Goal: Navigation & Orientation: Understand site structure

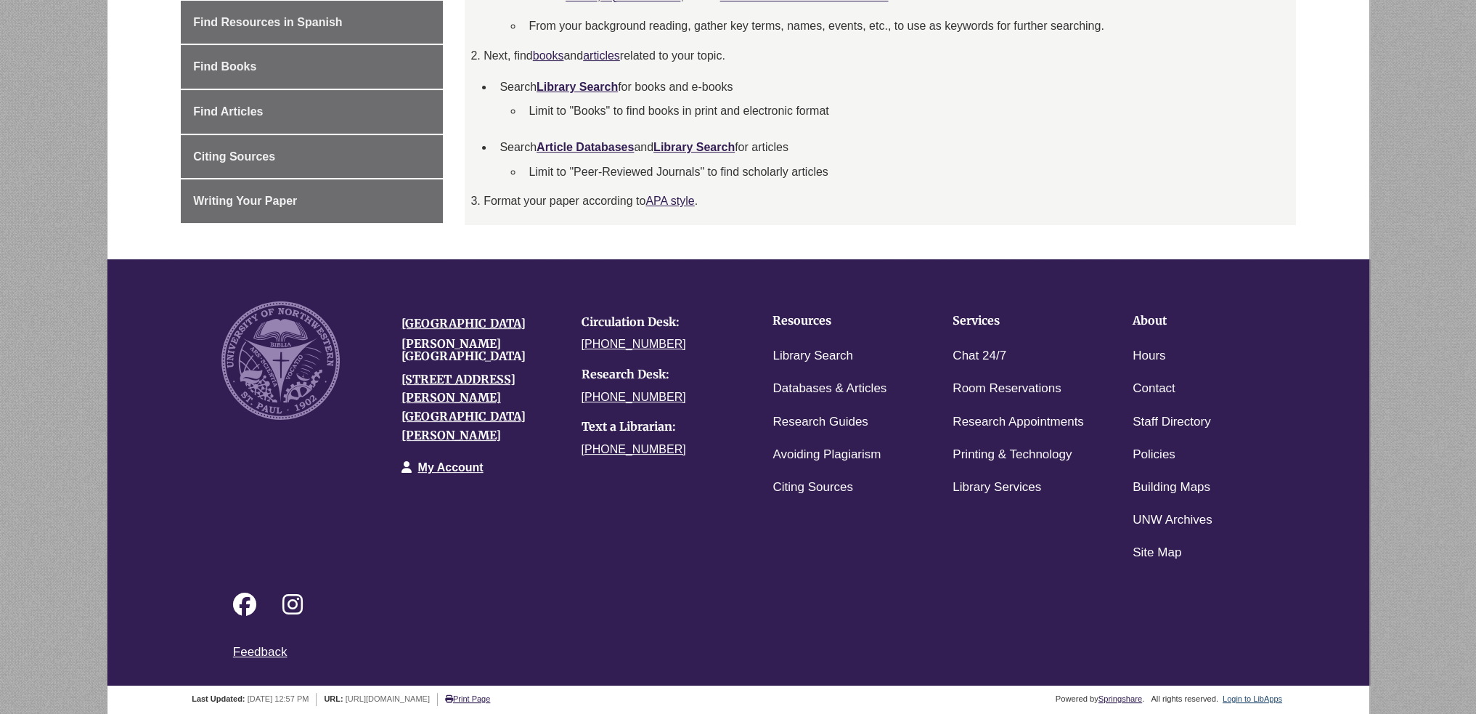
scroll to position [142, 0]
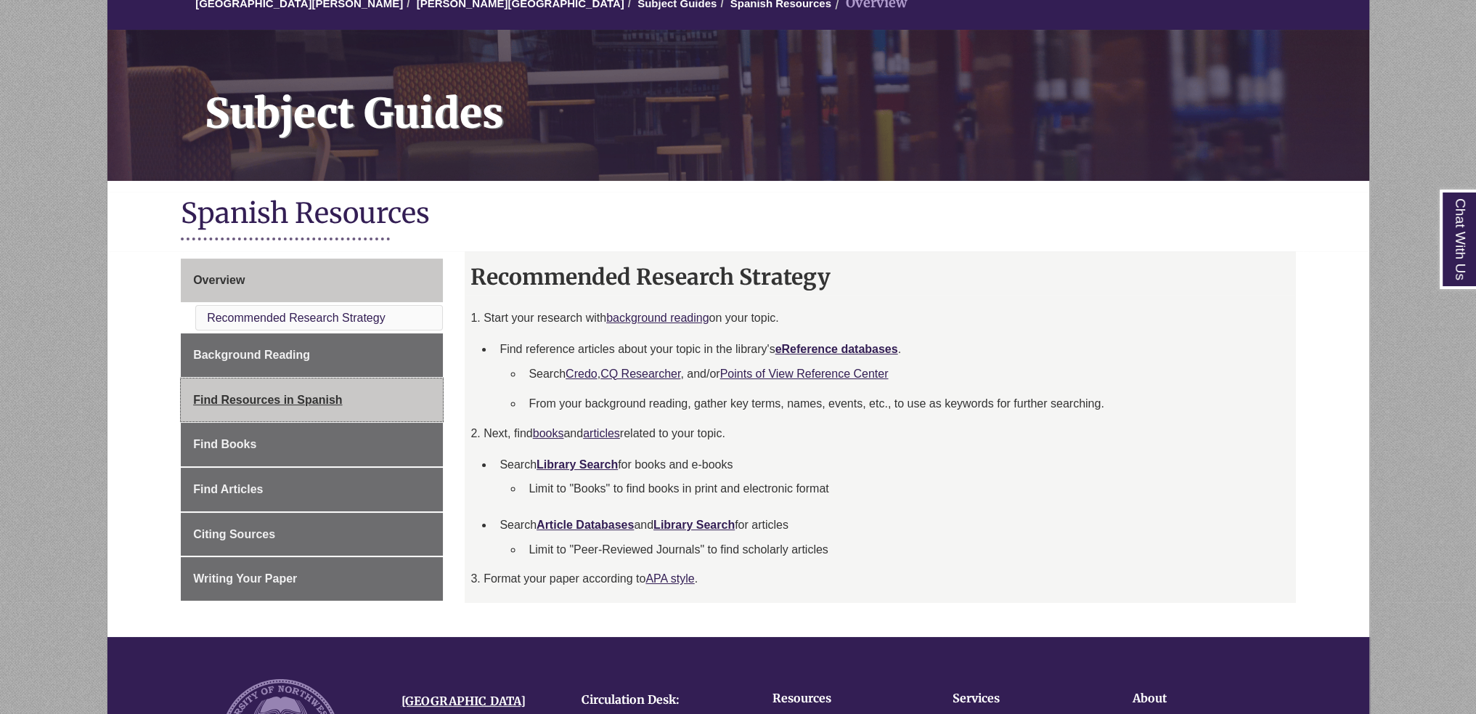
click at [392, 385] on link "Find Resources in Spanish" at bounding box center [312, 400] width 262 height 44
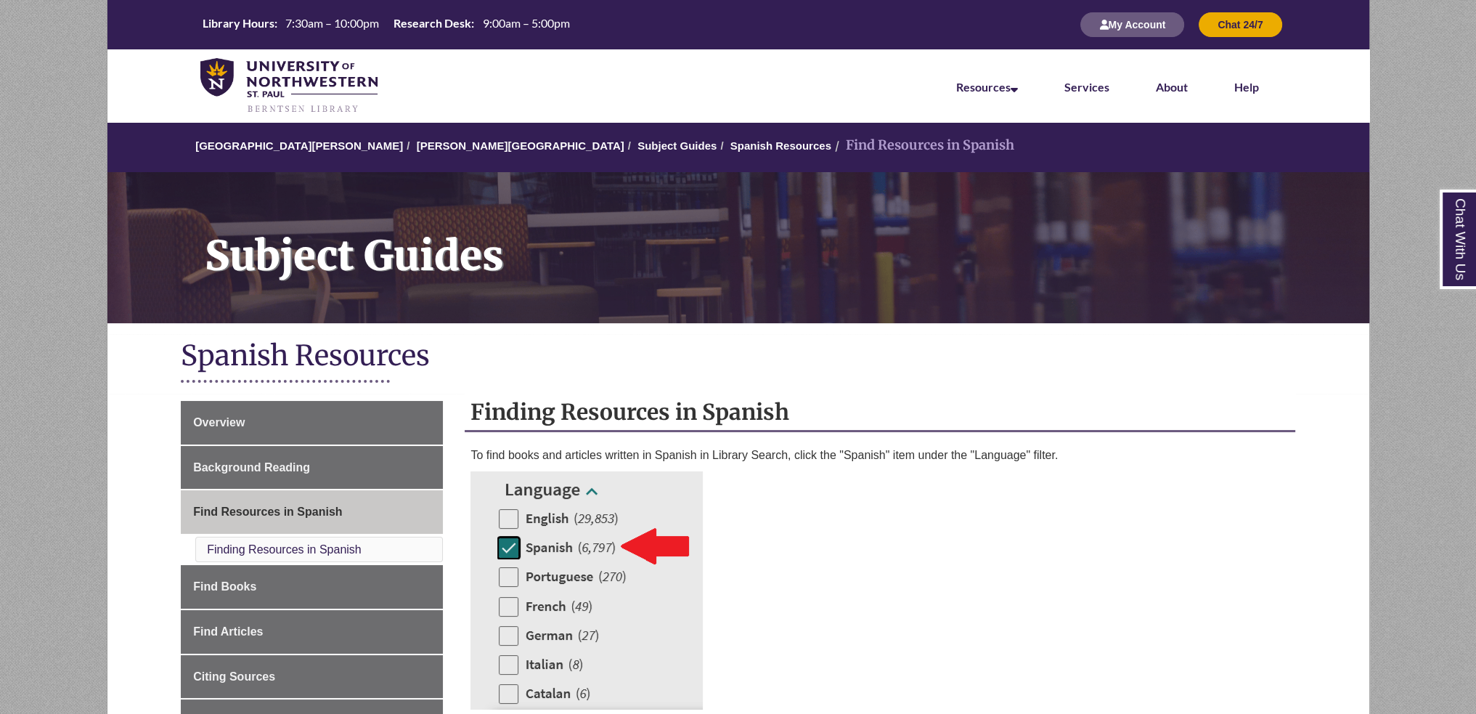
scroll to position [290, 0]
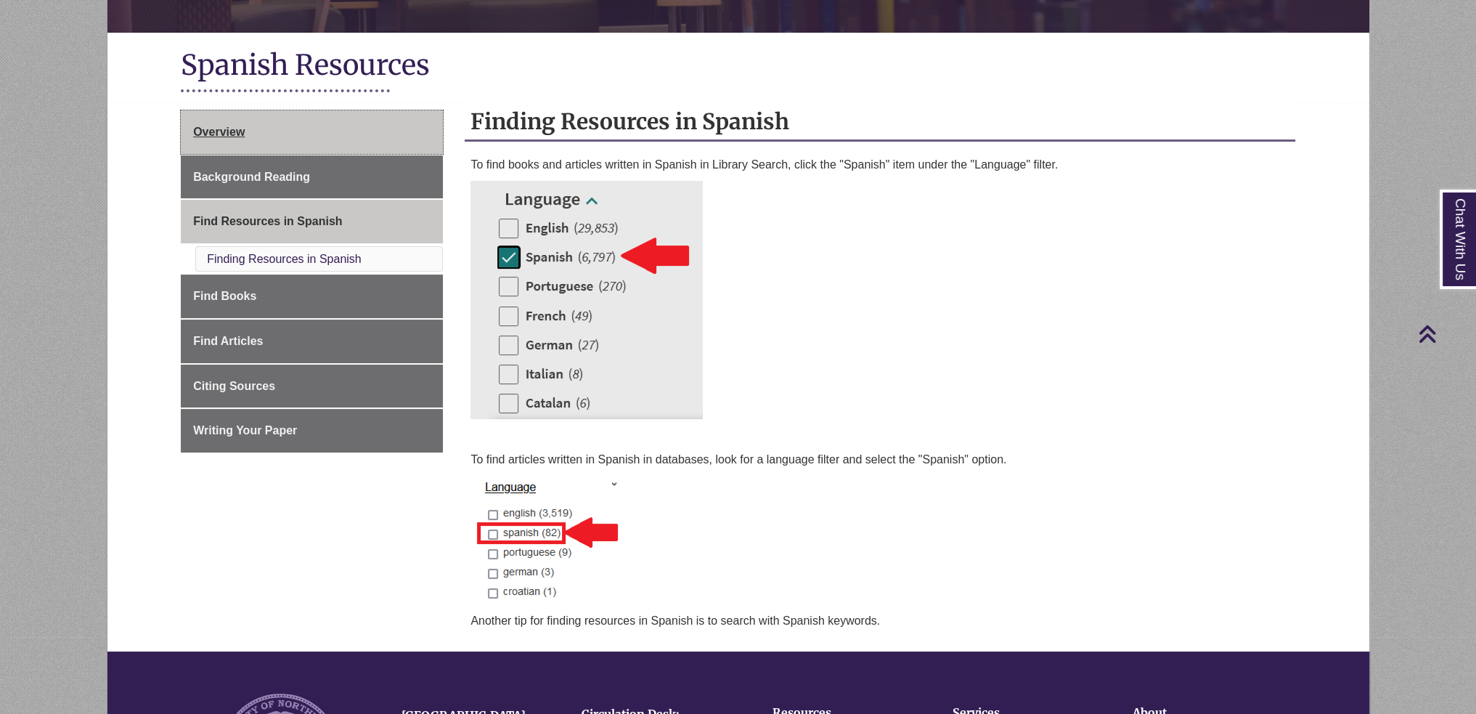
click at [325, 130] on link "Overview" at bounding box center [312, 132] width 262 height 44
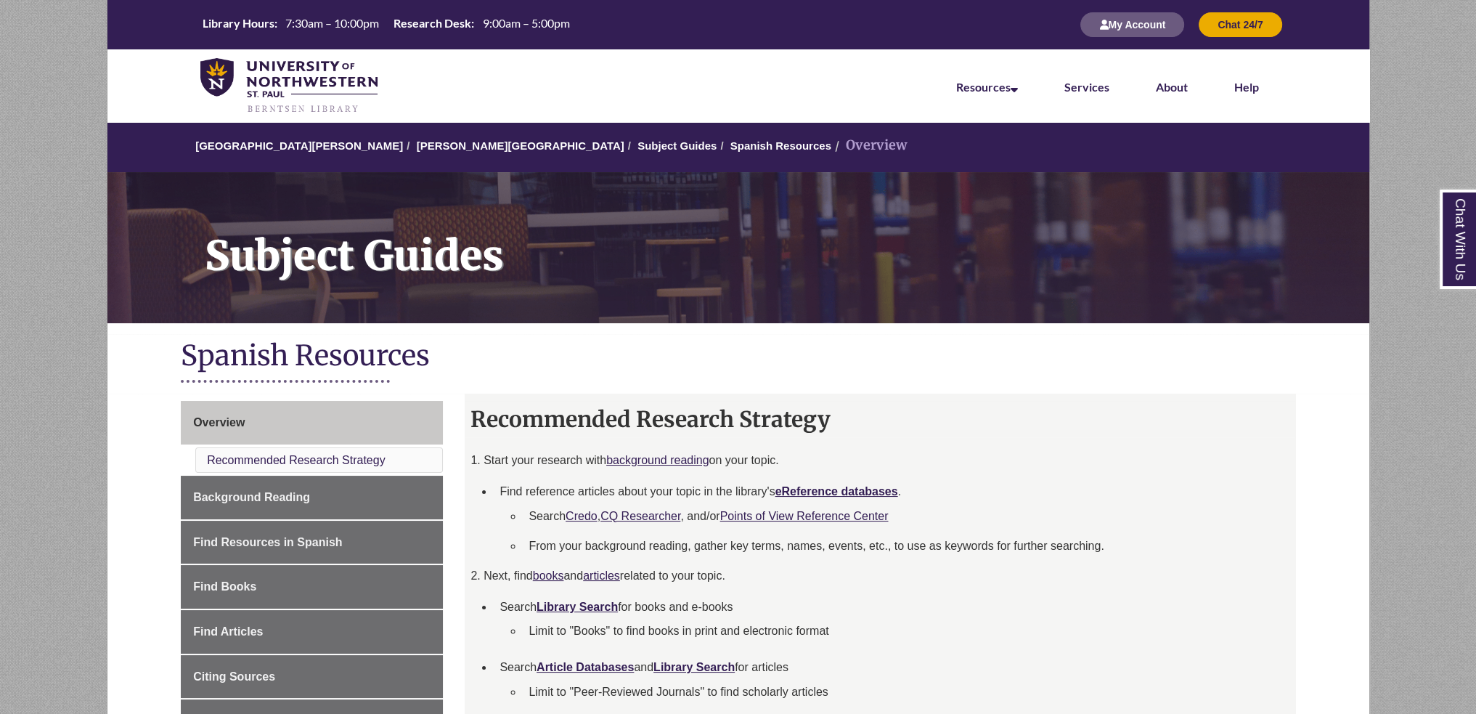
click at [538, 156] on ol "University of Northwestern - St. Paul Berntsen Library Subject Guides Spanish R…" at bounding box center [738, 147] width 1262 height 50
click at [638, 145] on link "Subject Guides" at bounding box center [677, 145] width 79 height 12
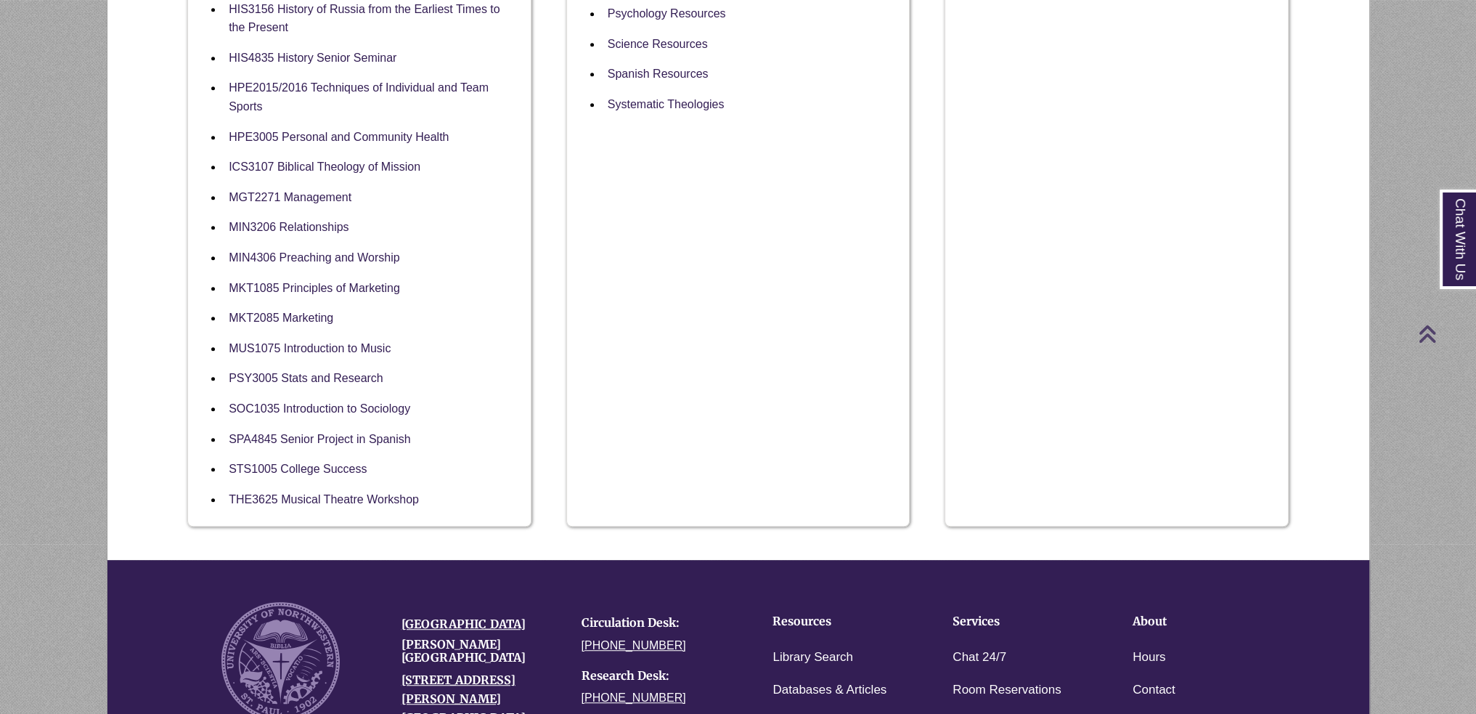
scroll to position [1235, 0]
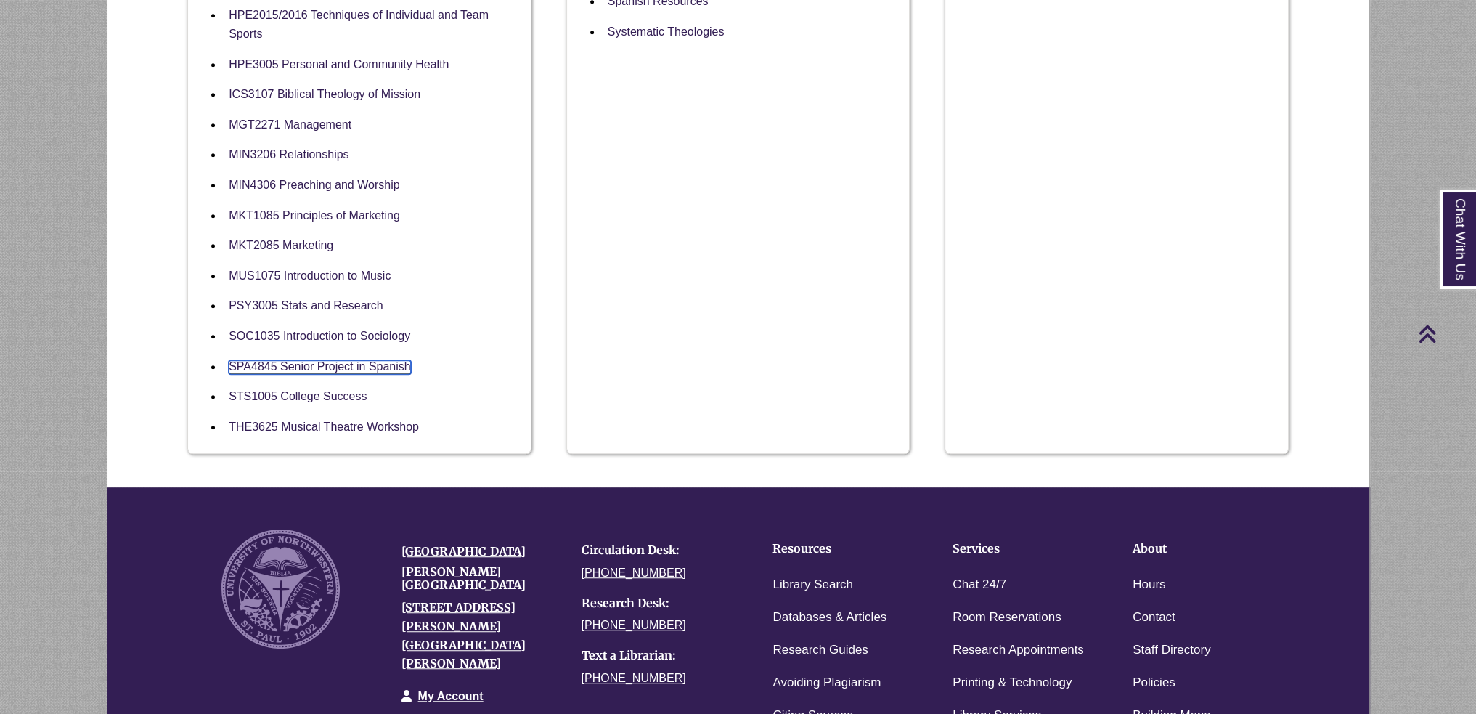
click at [325, 360] on link "SPA4845 Senior Project in Spanish" at bounding box center [320, 367] width 182 height 14
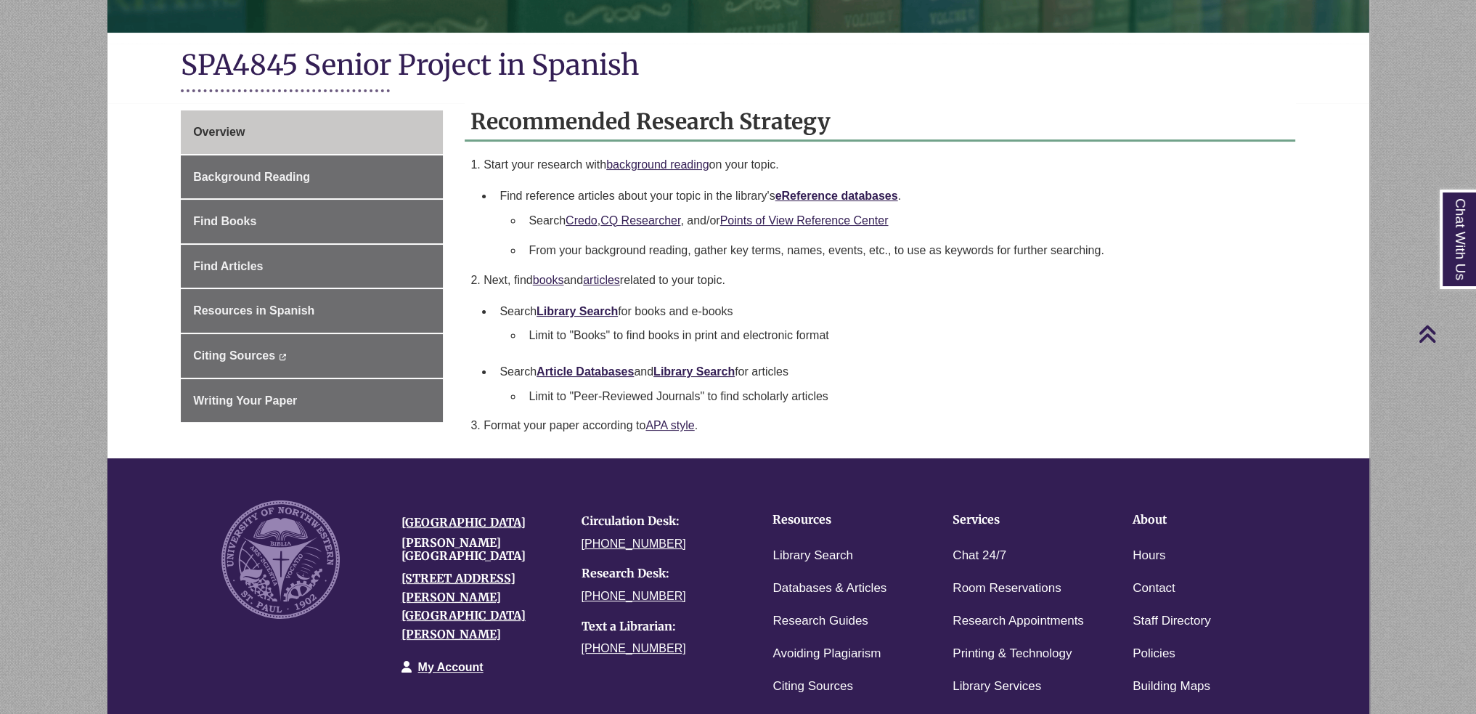
scroll to position [73, 0]
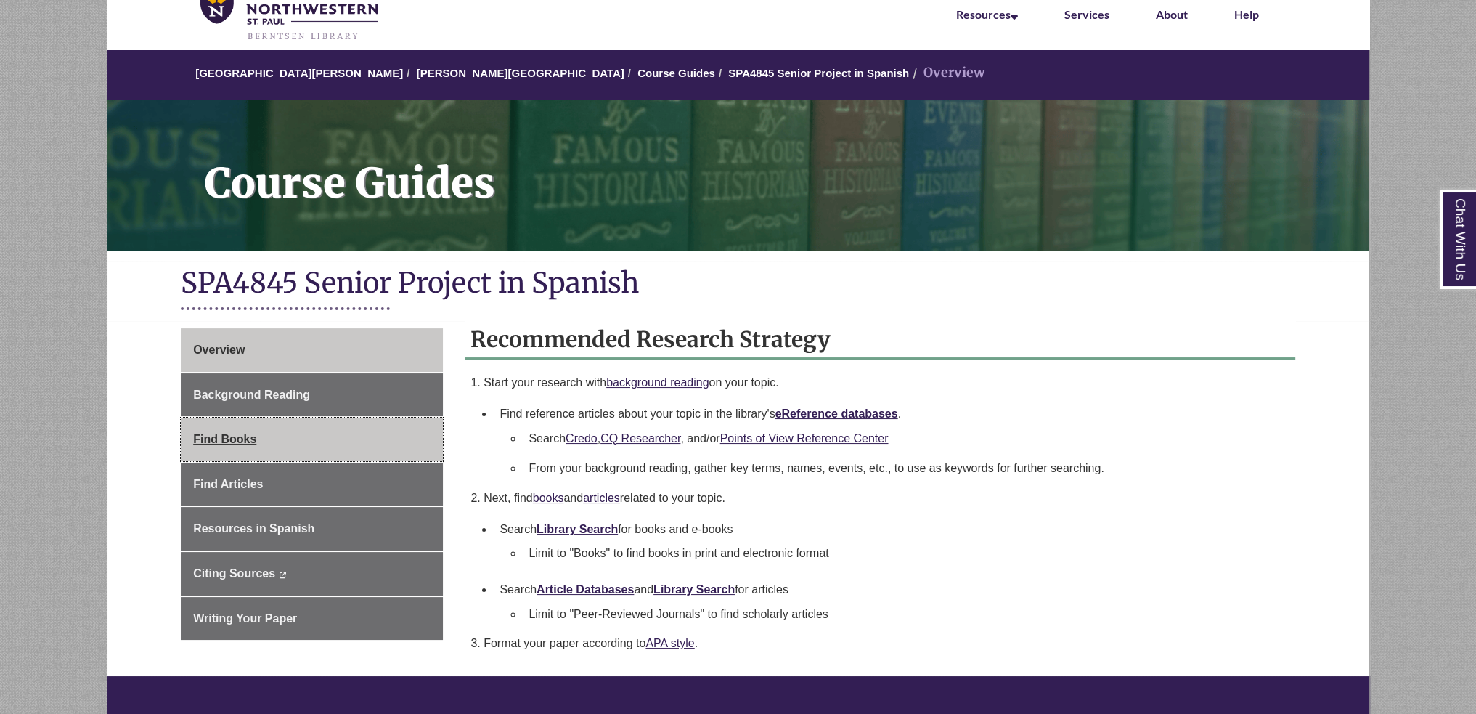
click at [276, 420] on link "Find Books" at bounding box center [312, 440] width 262 height 44
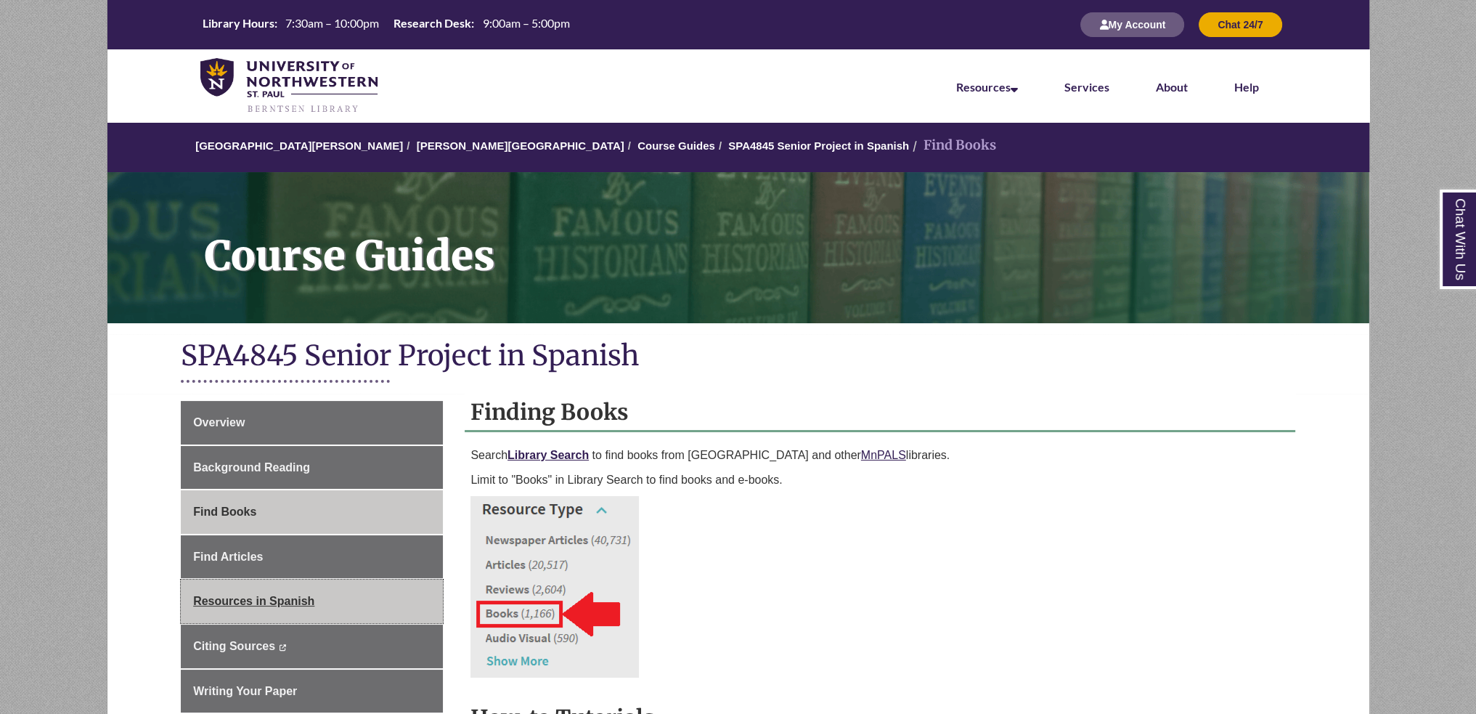
click at [343, 597] on link "Resources in Spanish" at bounding box center [312, 601] width 262 height 44
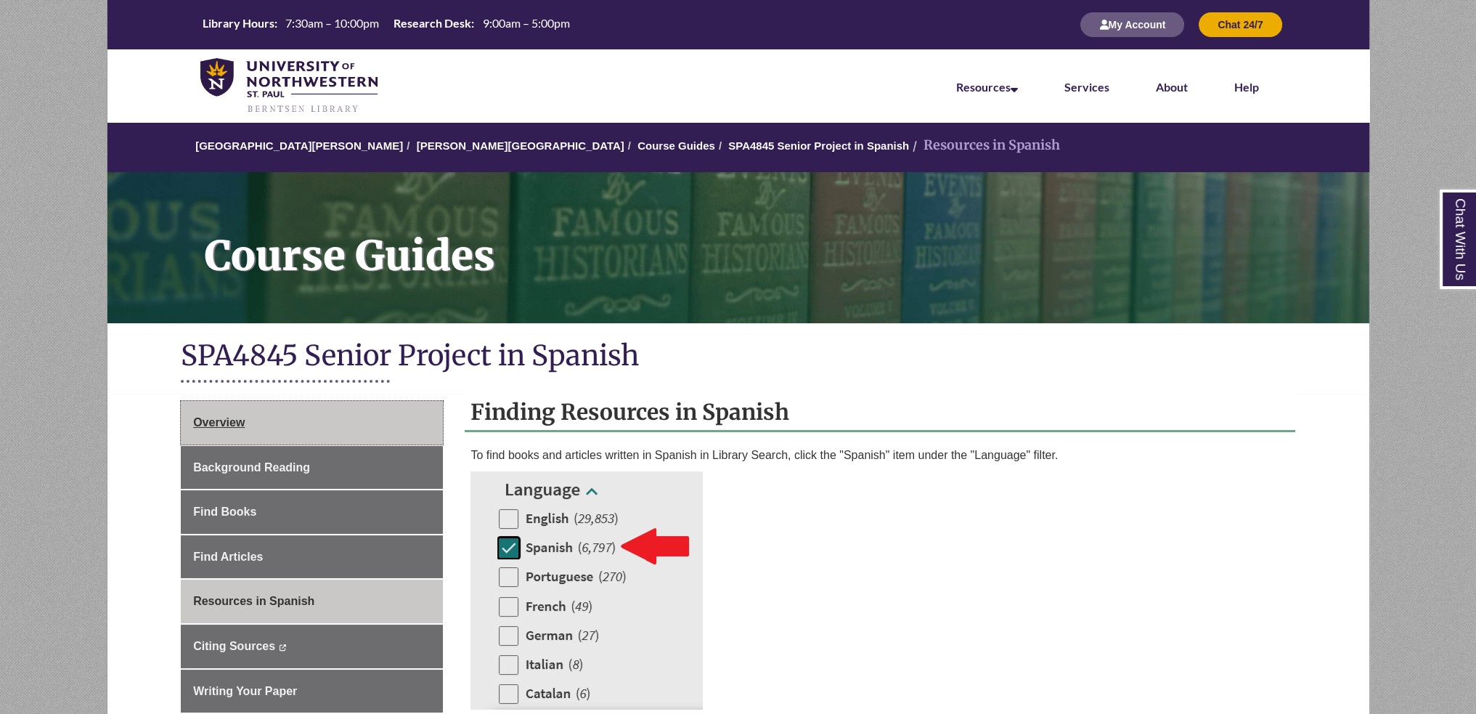
click at [404, 424] on link "Overview" at bounding box center [312, 423] width 262 height 44
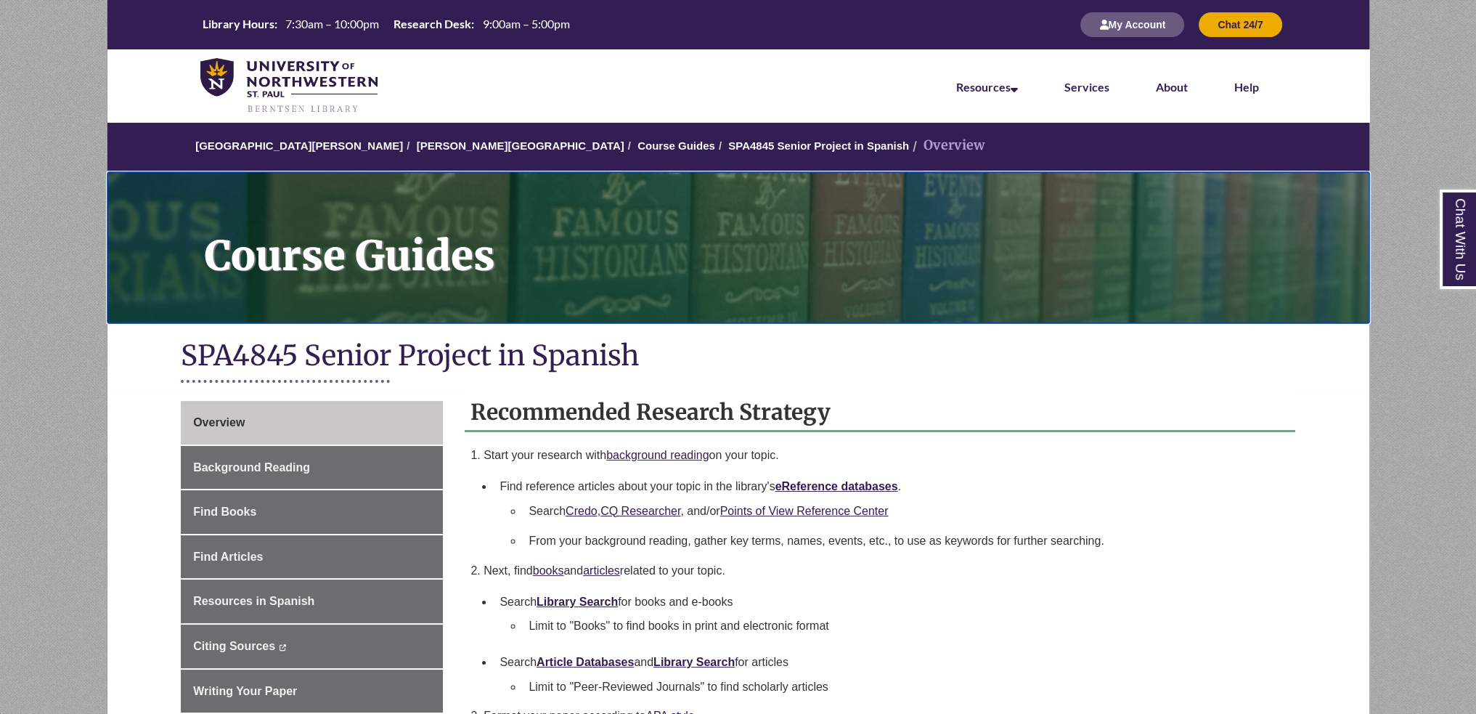
click at [486, 178] on h1 "Course Guides" at bounding box center [779, 238] width 1181 height 132
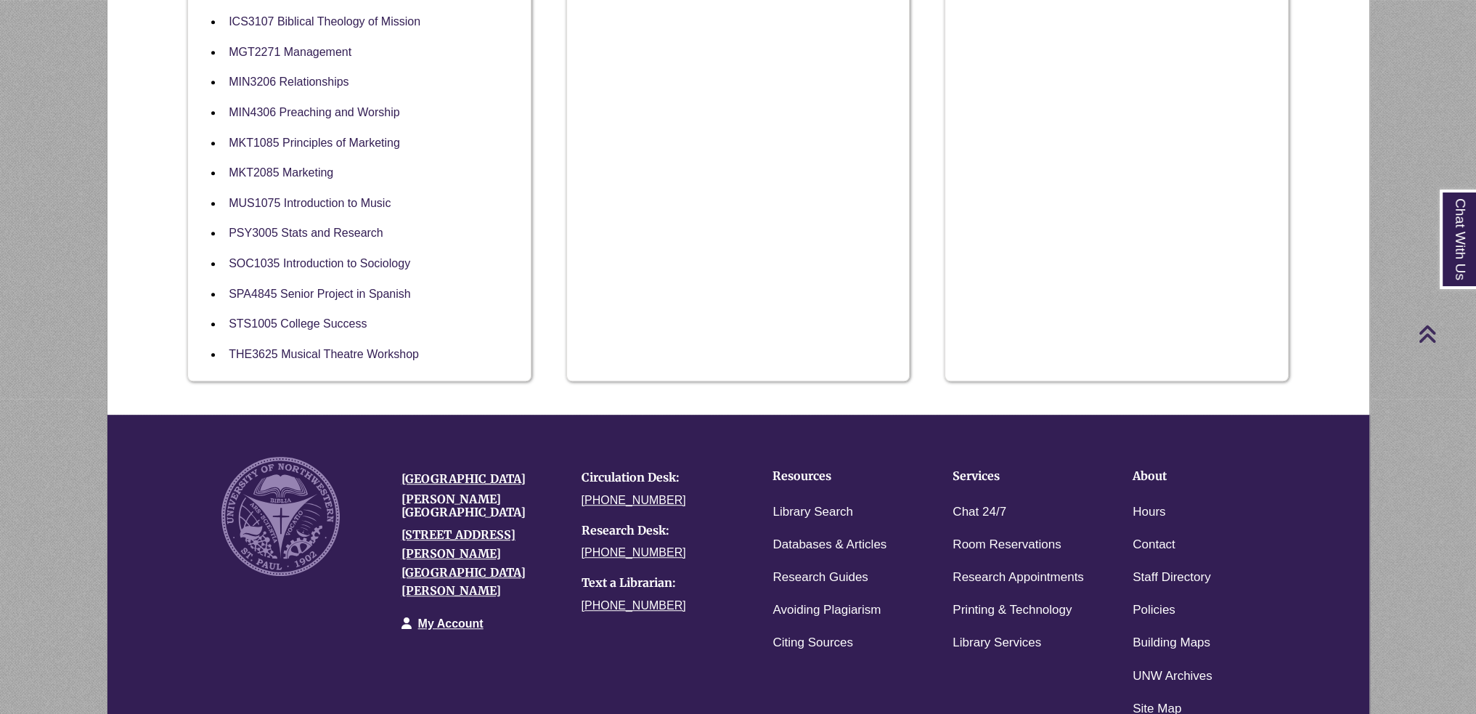
scroll to position [1017, 0]
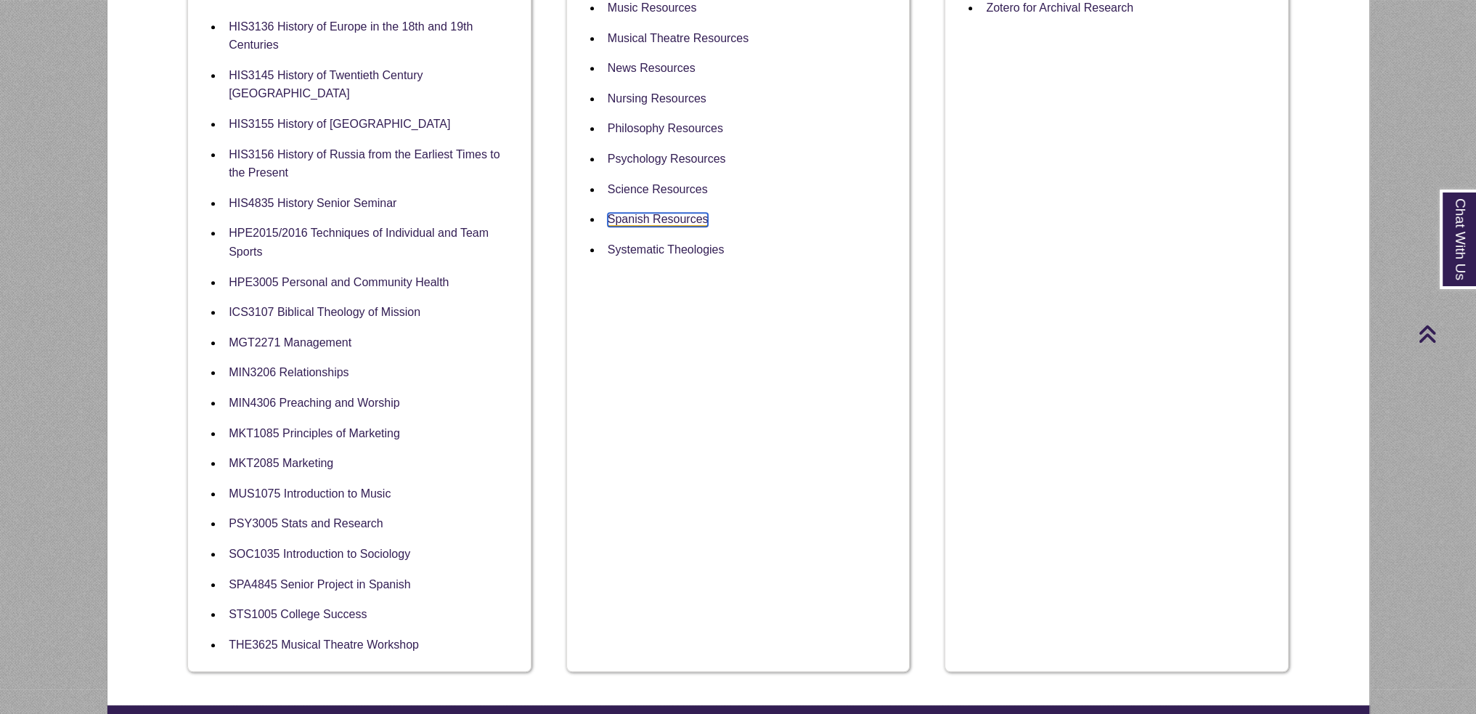
click at [688, 213] on link "Spanish Resources" at bounding box center [658, 220] width 101 height 14
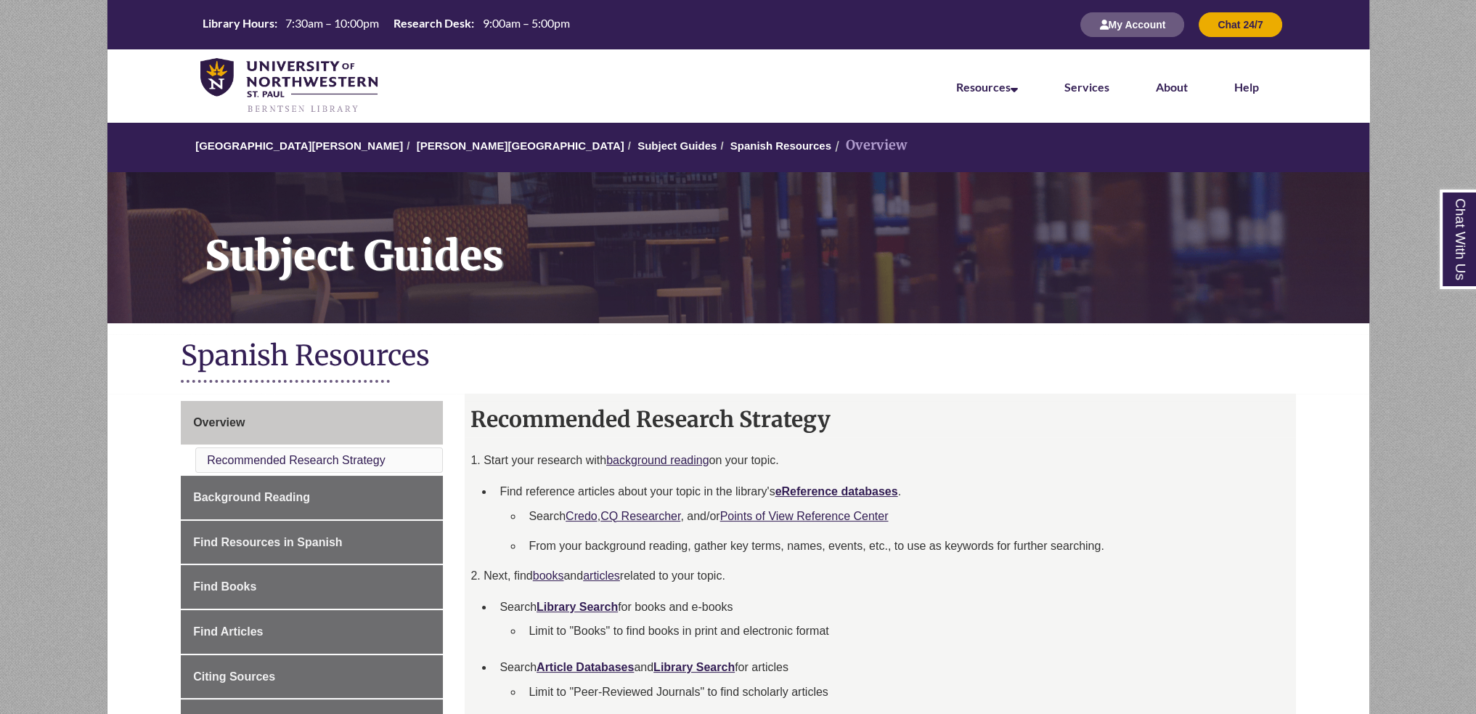
scroll to position [218, 0]
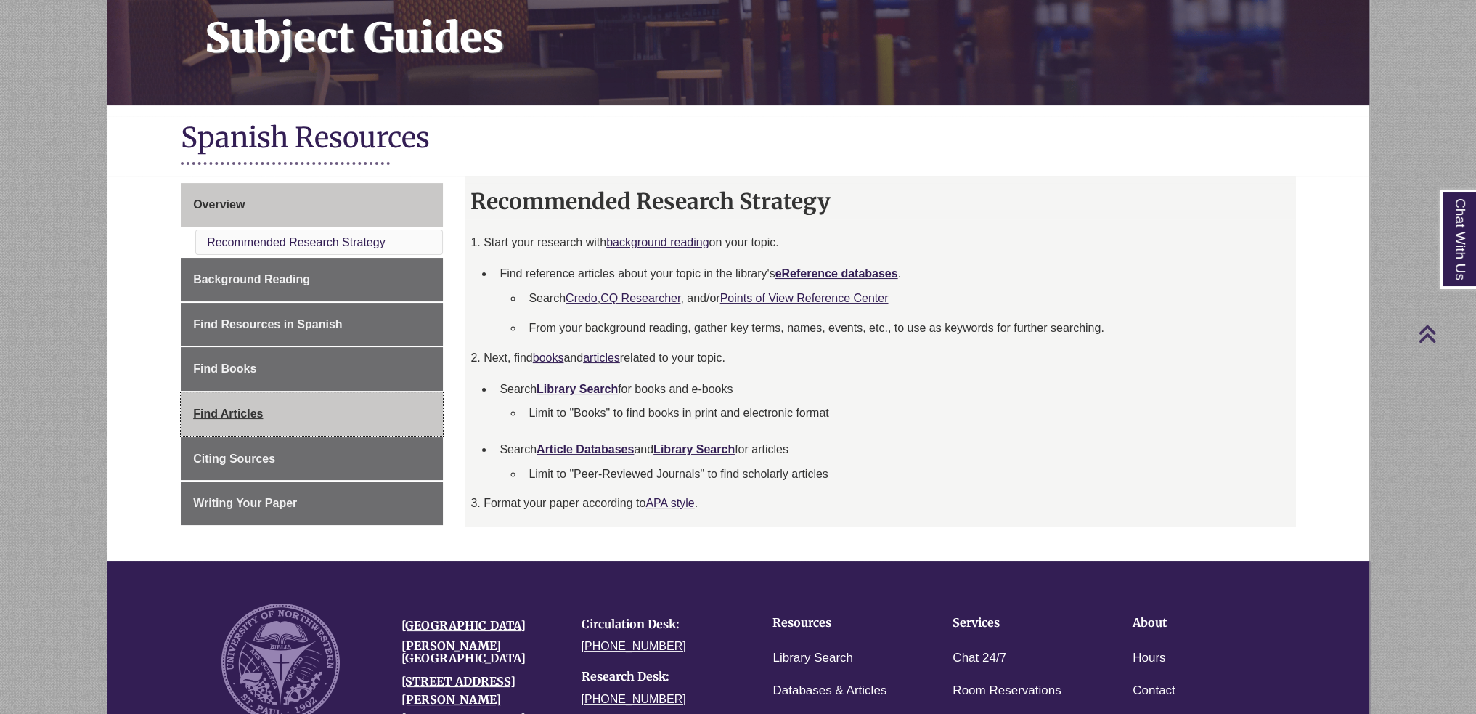
click at [322, 412] on link "Find Articles" at bounding box center [312, 414] width 262 height 44
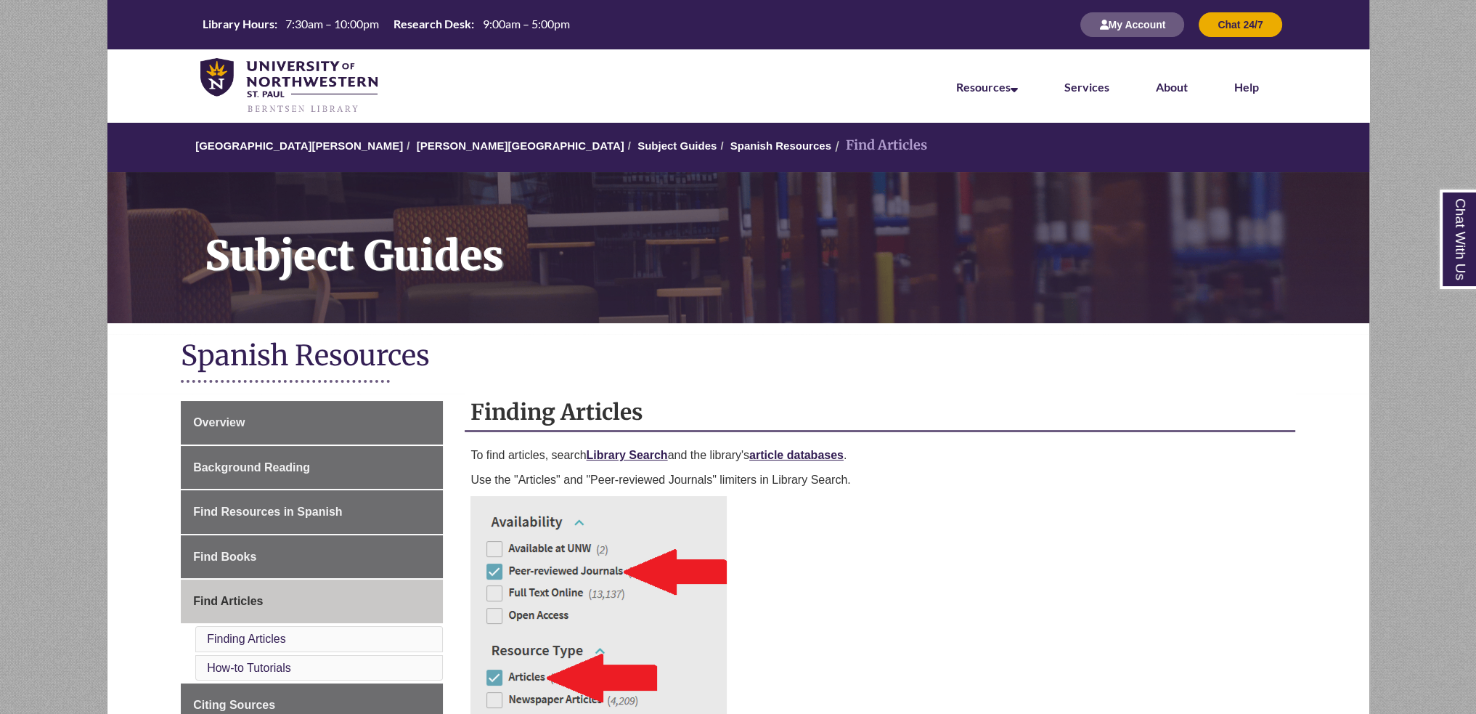
click at [471, 5] on div "Library Hours: 7:30am – 10:00pm Research Desk: 9:00am – 5:00pm My Account Chat …" at bounding box center [738, 24] width 1262 height 49
click at [476, 37] on div "Library Hours: 7:30am – 10:00pm Research Desk: 9:00am – 5:00pm My Account Chat …" at bounding box center [738, 24] width 1262 height 49
click at [480, 31] on tr "Research Desk: 9:00am – 5:00pm" at bounding box center [480, 26] width 191 height 12
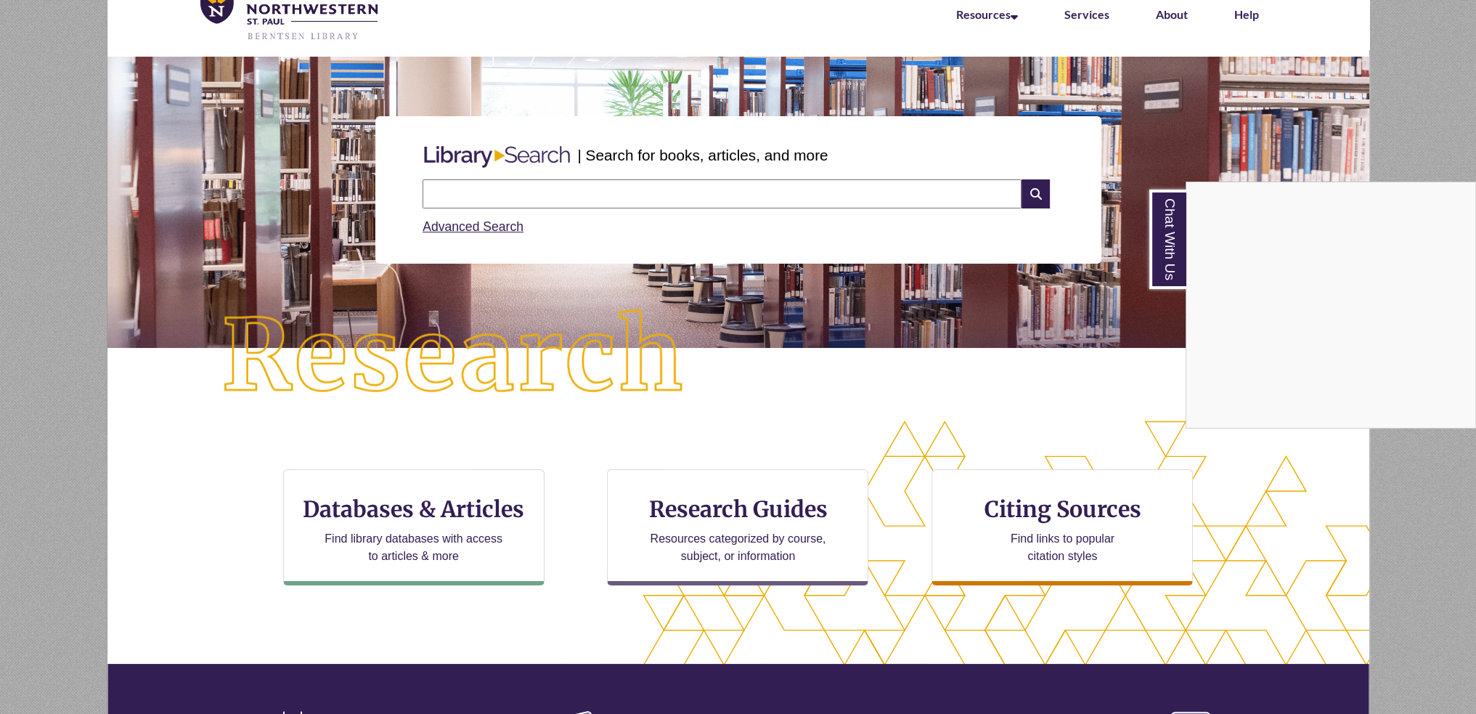
scroll to position [218, 0]
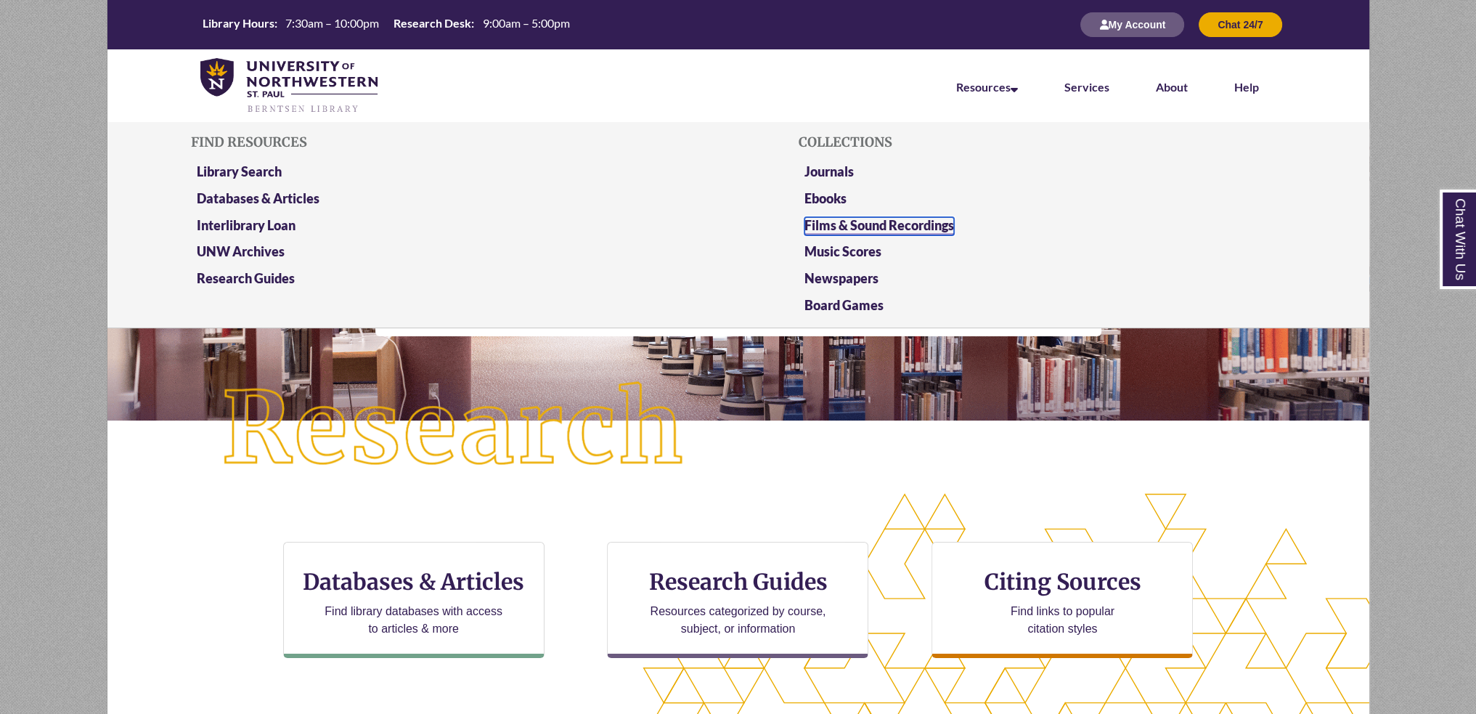
click at [859, 229] on link "Films & Sound Recordings" at bounding box center [880, 226] width 150 height 18
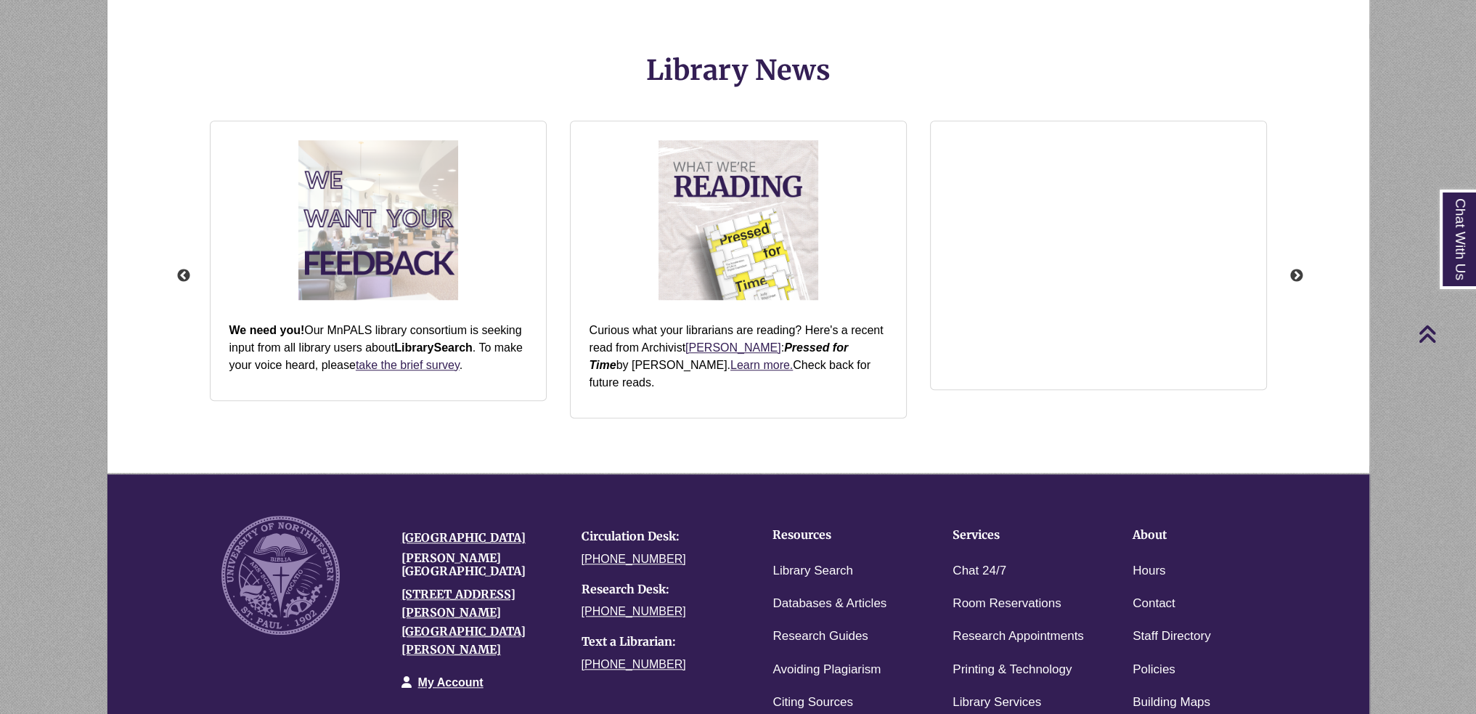
scroll to position [1873, 0]
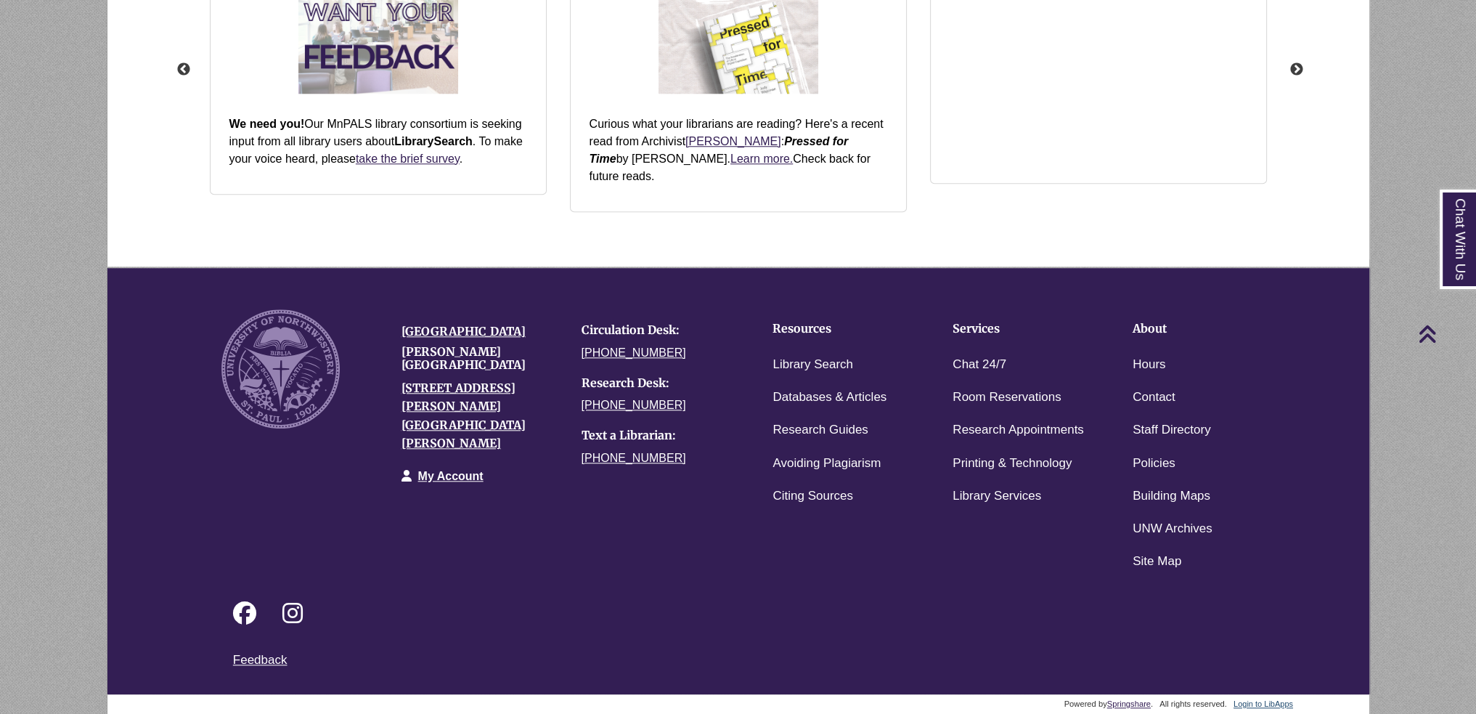
click at [1213, 493] on li "Building Maps" at bounding box center [1200, 496] width 158 height 33
click at [1203, 492] on link "Building Maps" at bounding box center [1172, 496] width 78 height 21
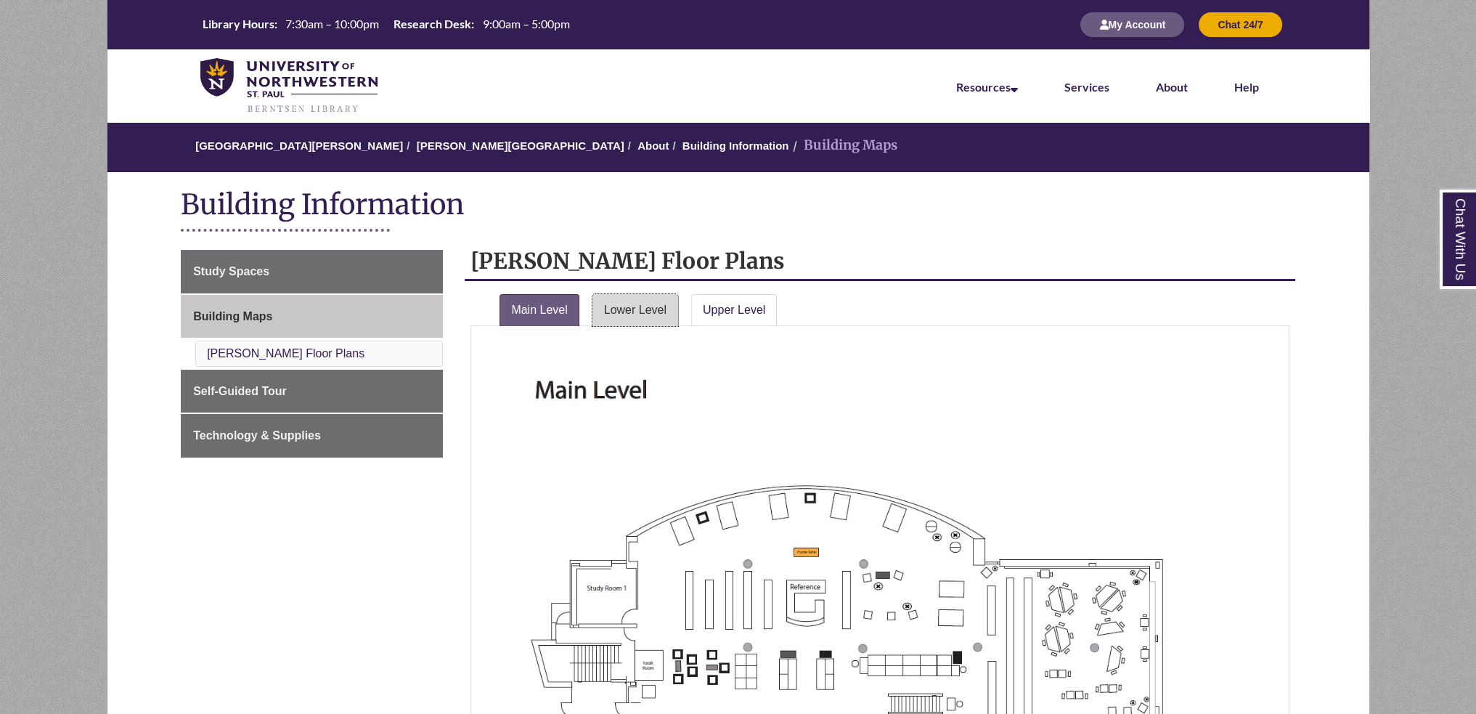
click at [627, 319] on link "Lower Level" at bounding box center [636, 310] width 86 height 32
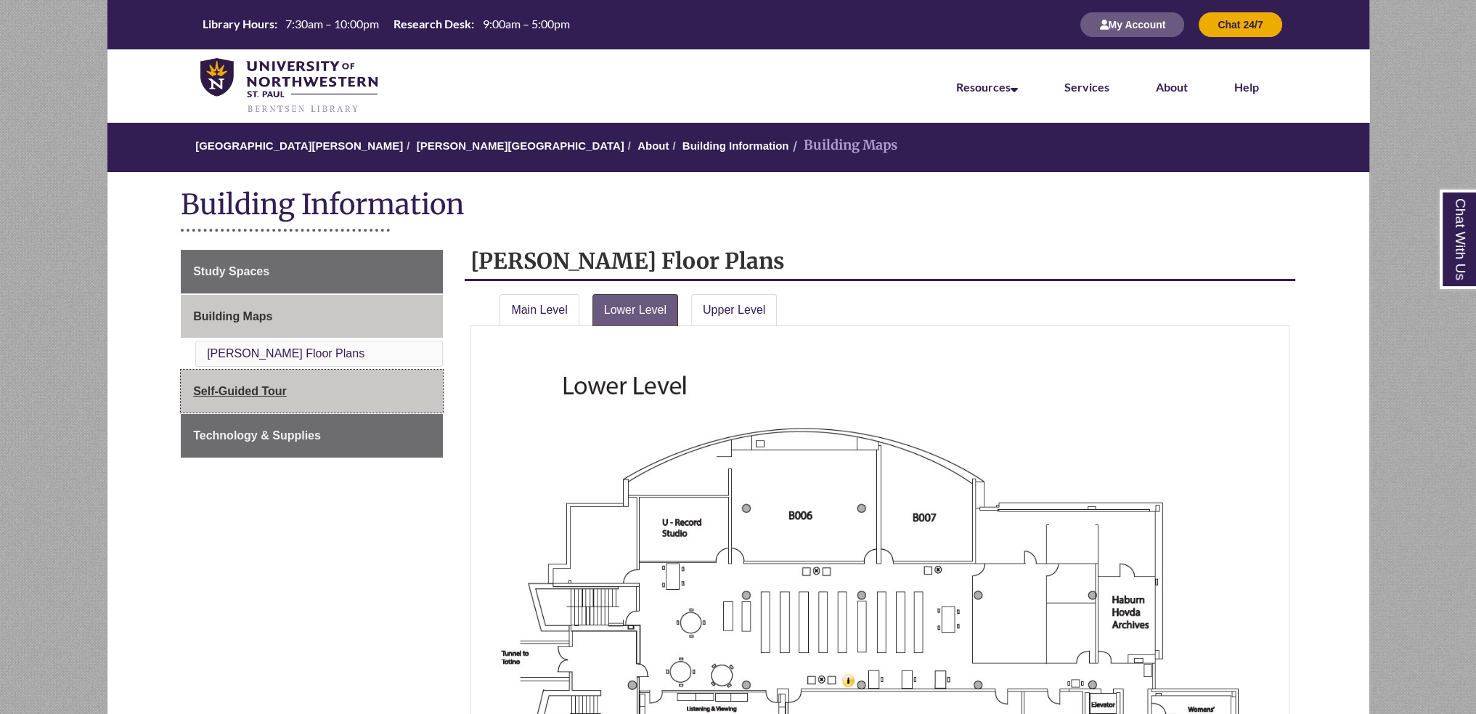
click at [263, 397] on link "Self-Guided Tour" at bounding box center [312, 392] width 262 height 44
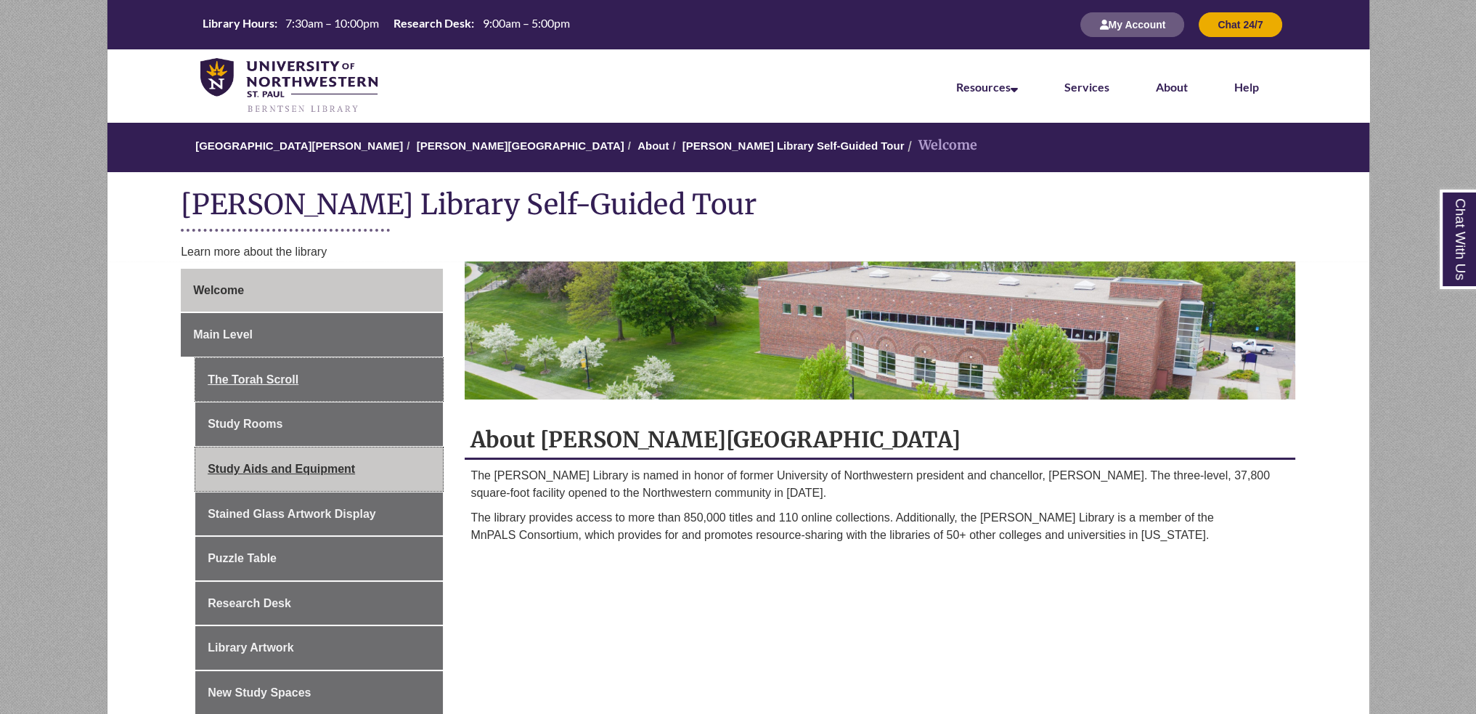
scroll to position [73, 0]
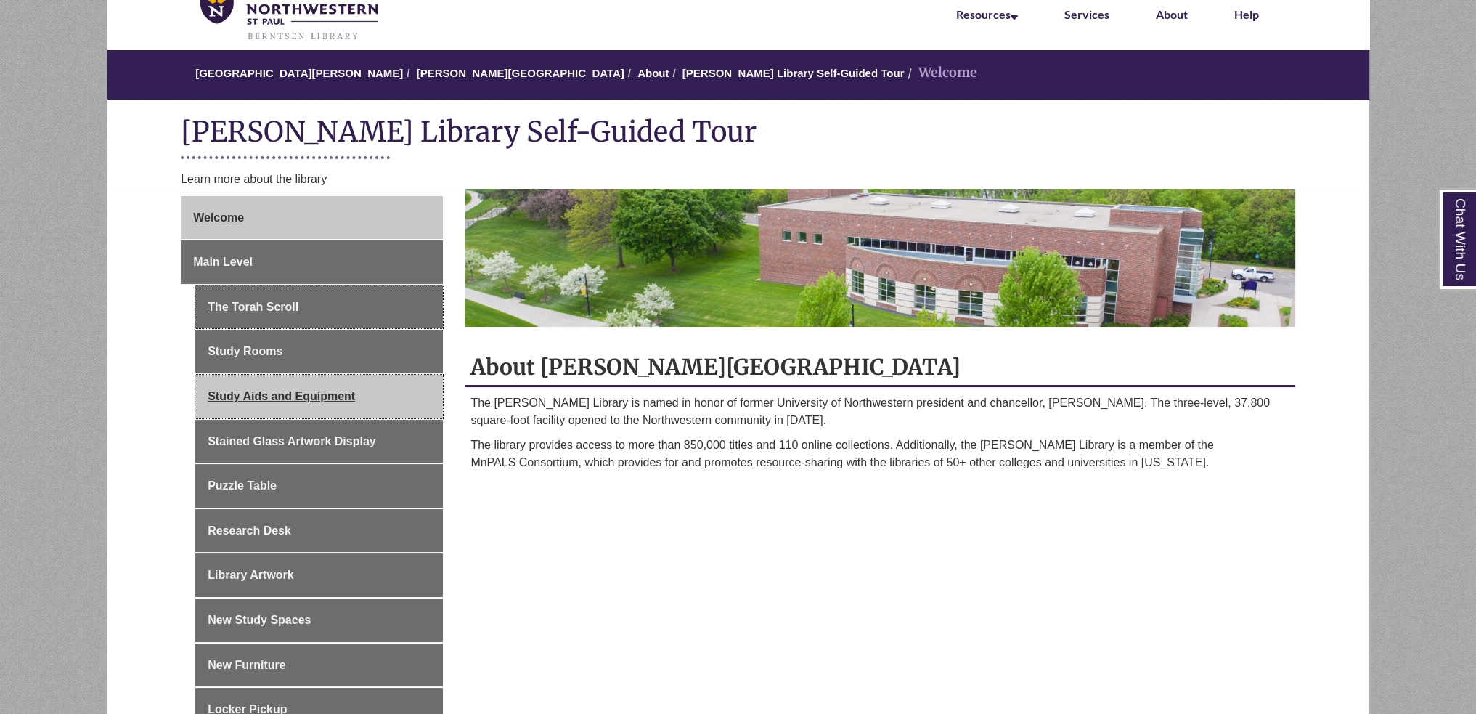
drag, startPoint x: 0, startPoint y: 0, endPoint x: 263, endPoint y: 397, distance: 476.3
drag, startPoint x: 263, startPoint y: 397, endPoint x: 166, endPoint y: 410, distance: 98.2
click at [166, 410] on div "Welcome Main Level The Torah Scroll Study Rooms Study Aids and Equipment Staine…" at bounding box center [739, 702] width 1264 height 1026
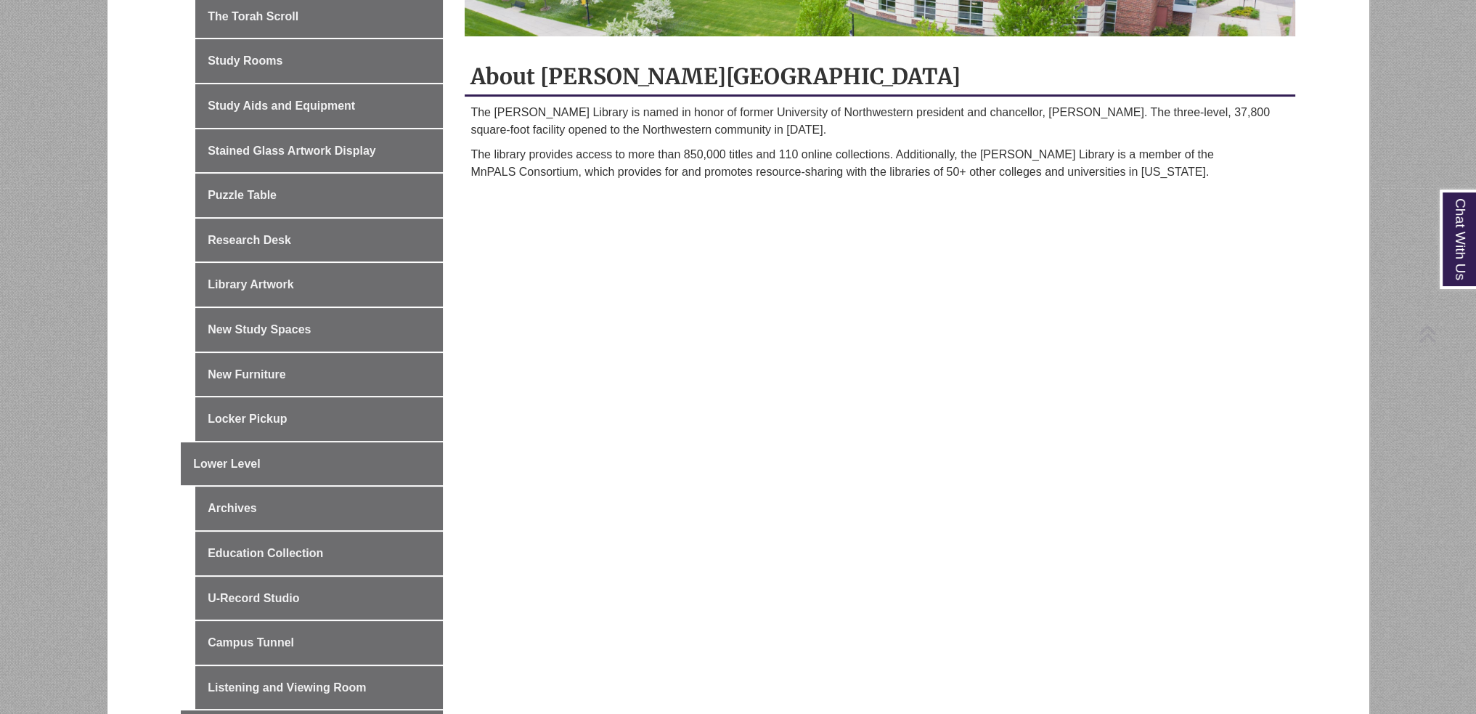
scroll to position [436, 0]
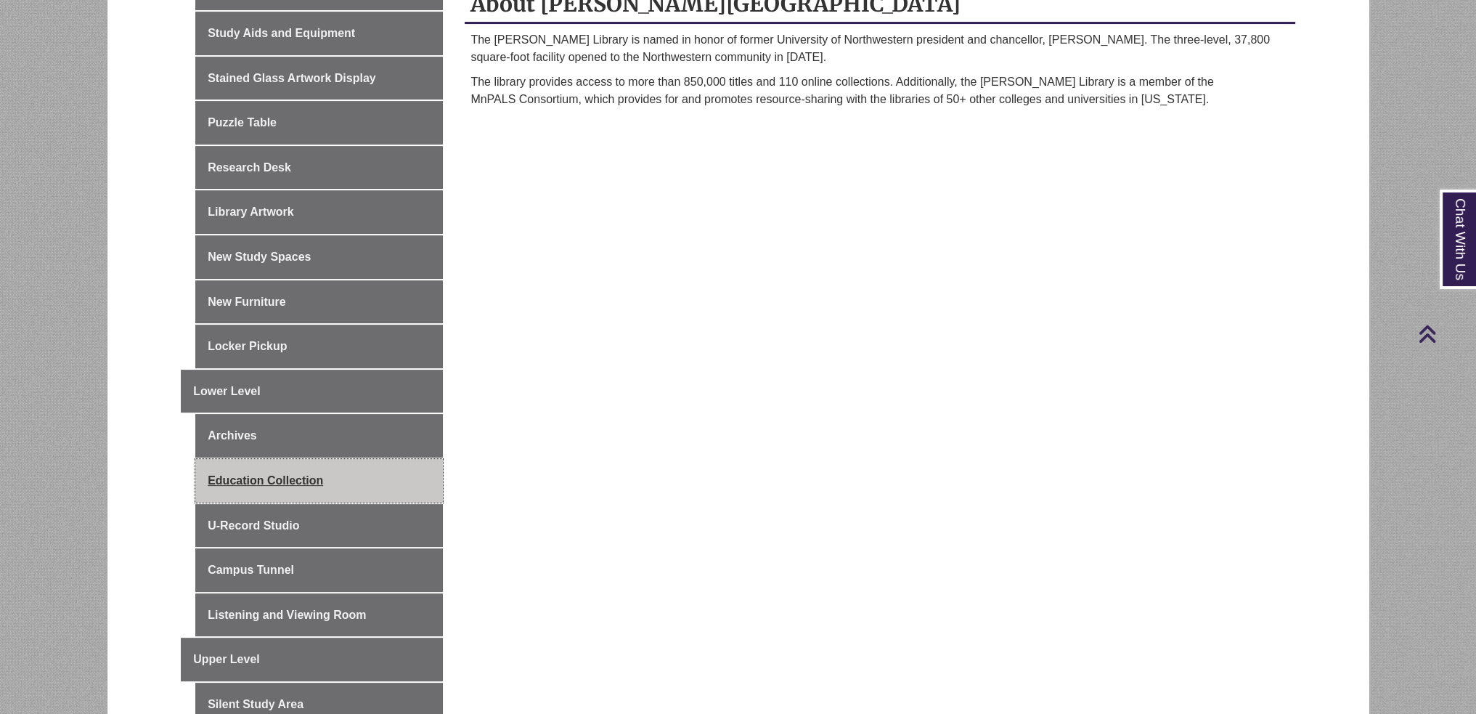
click at [335, 459] on link "Education Collection" at bounding box center [319, 481] width 248 height 44
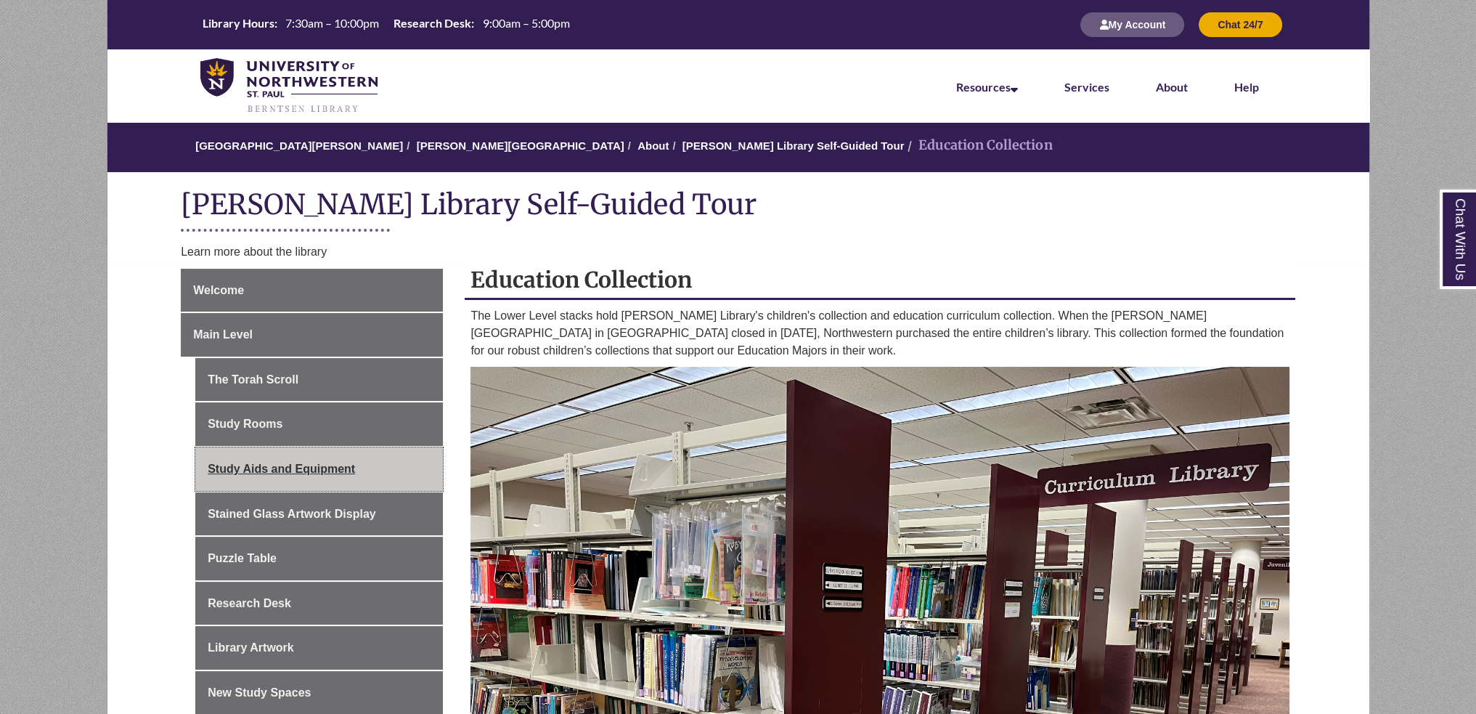
drag, startPoint x: 0, startPoint y: 0, endPoint x: 339, endPoint y: 470, distance: 579.5
click at [339, 470] on link "Study Aids and Equipment" at bounding box center [319, 469] width 248 height 44
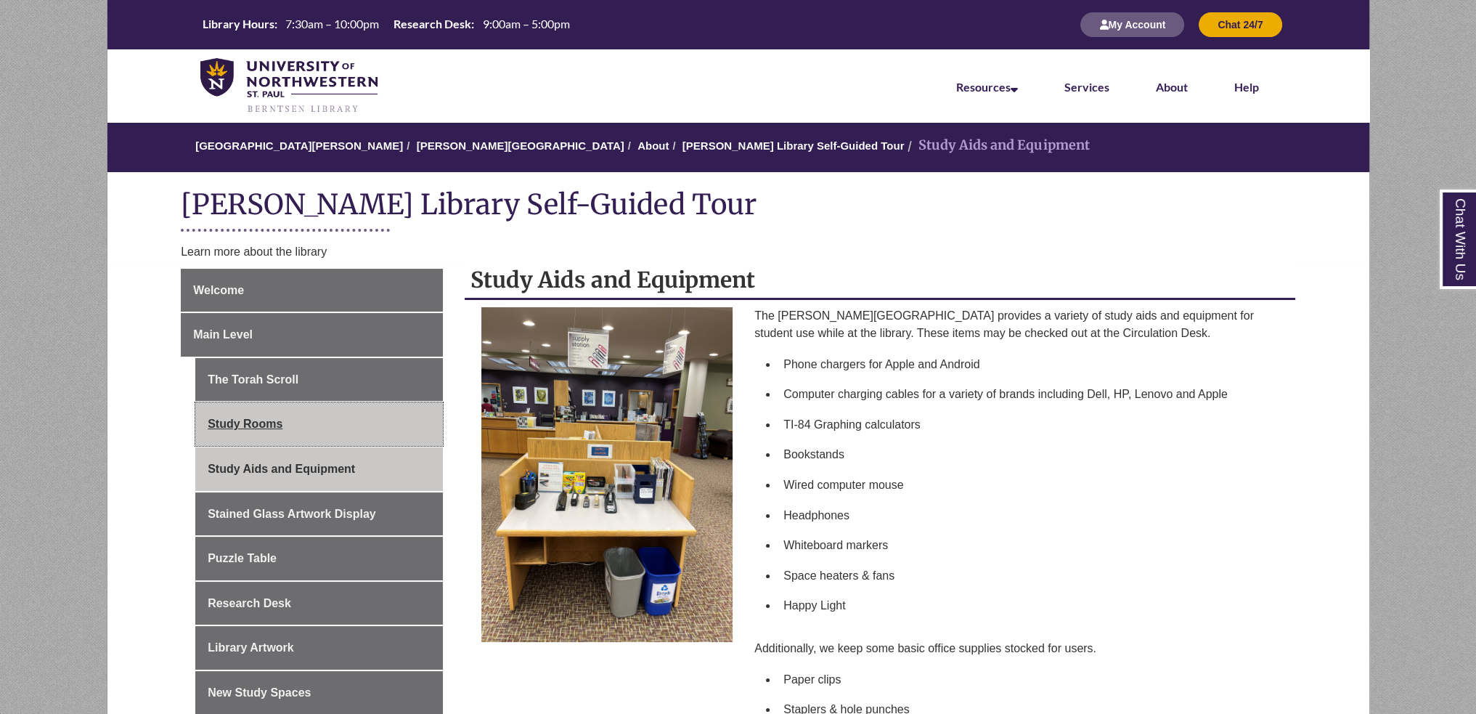
click at [332, 428] on link "Study Rooms" at bounding box center [319, 424] width 248 height 44
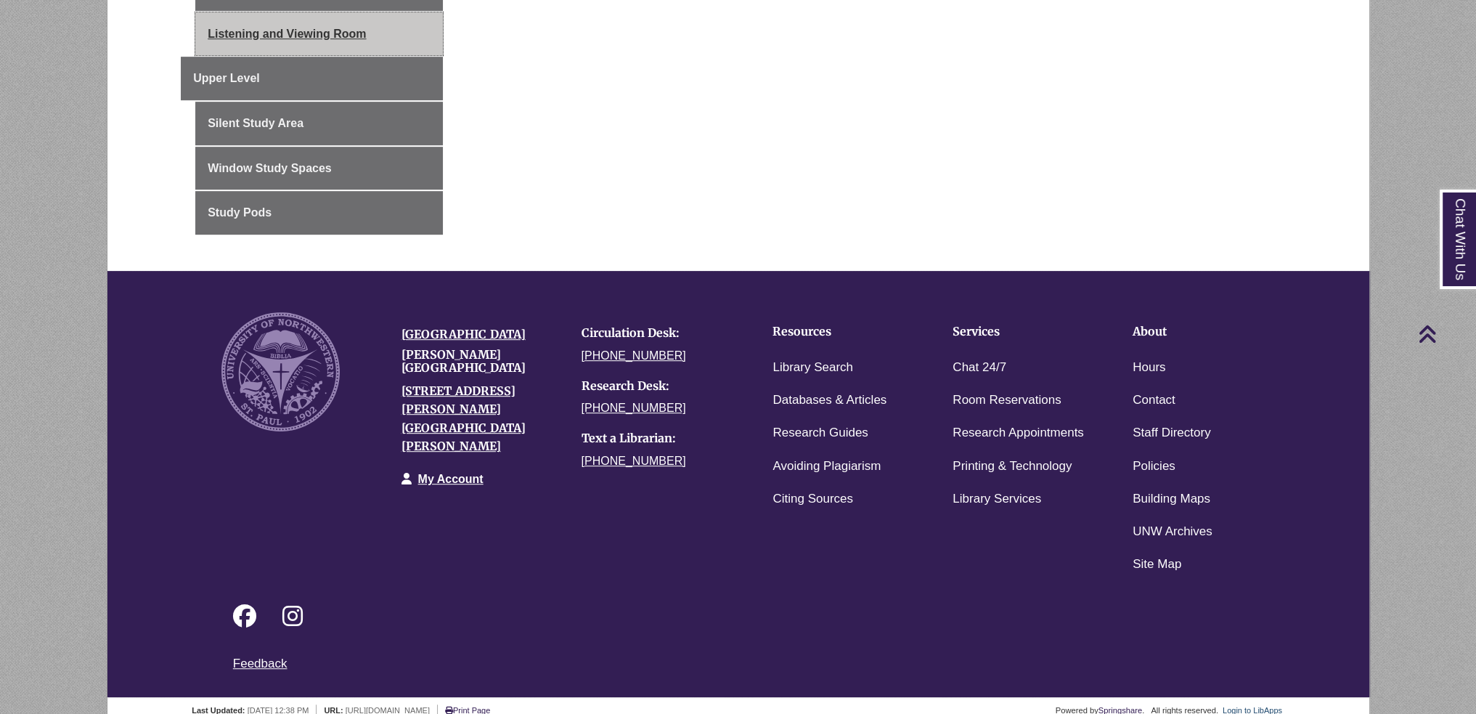
scroll to position [726, 0]
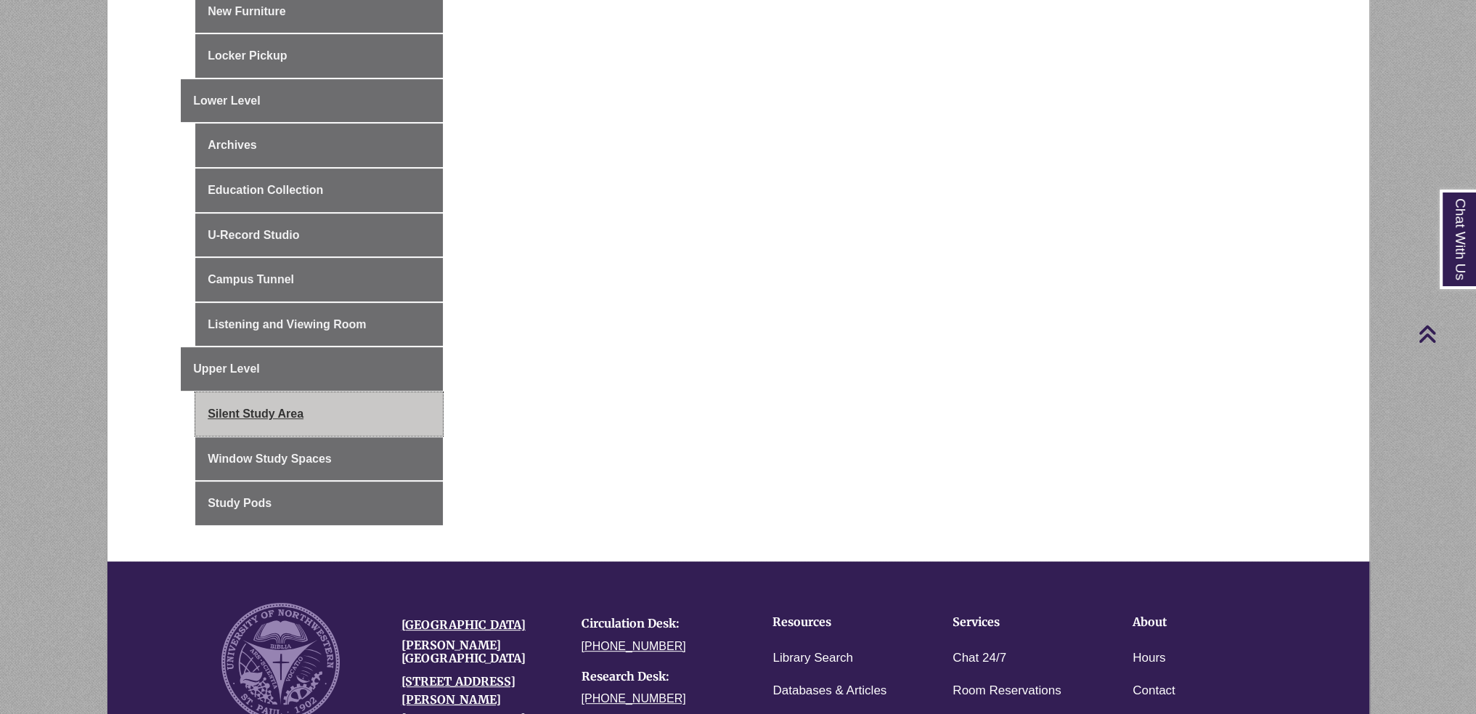
click at [301, 420] on link "Silent Study Area" at bounding box center [319, 414] width 248 height 44
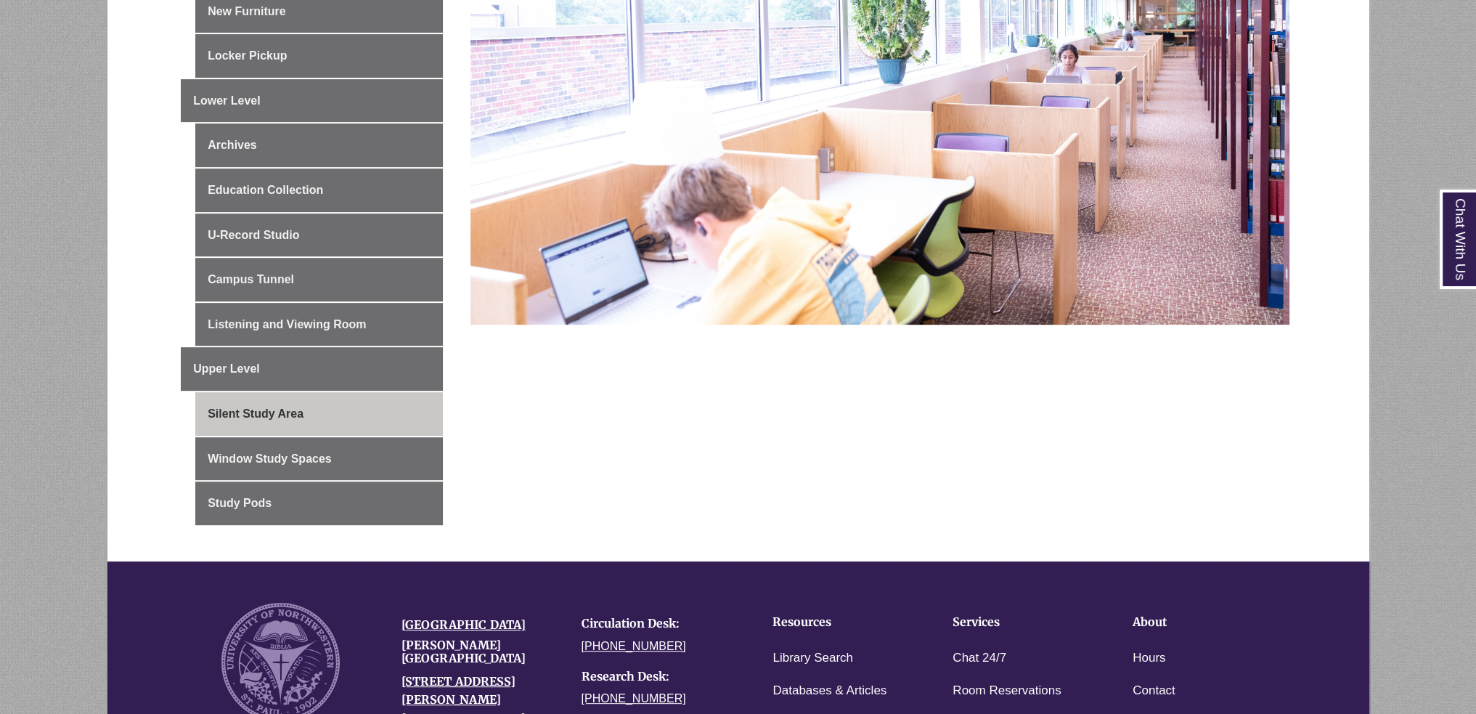
scroll to position [799, 0]
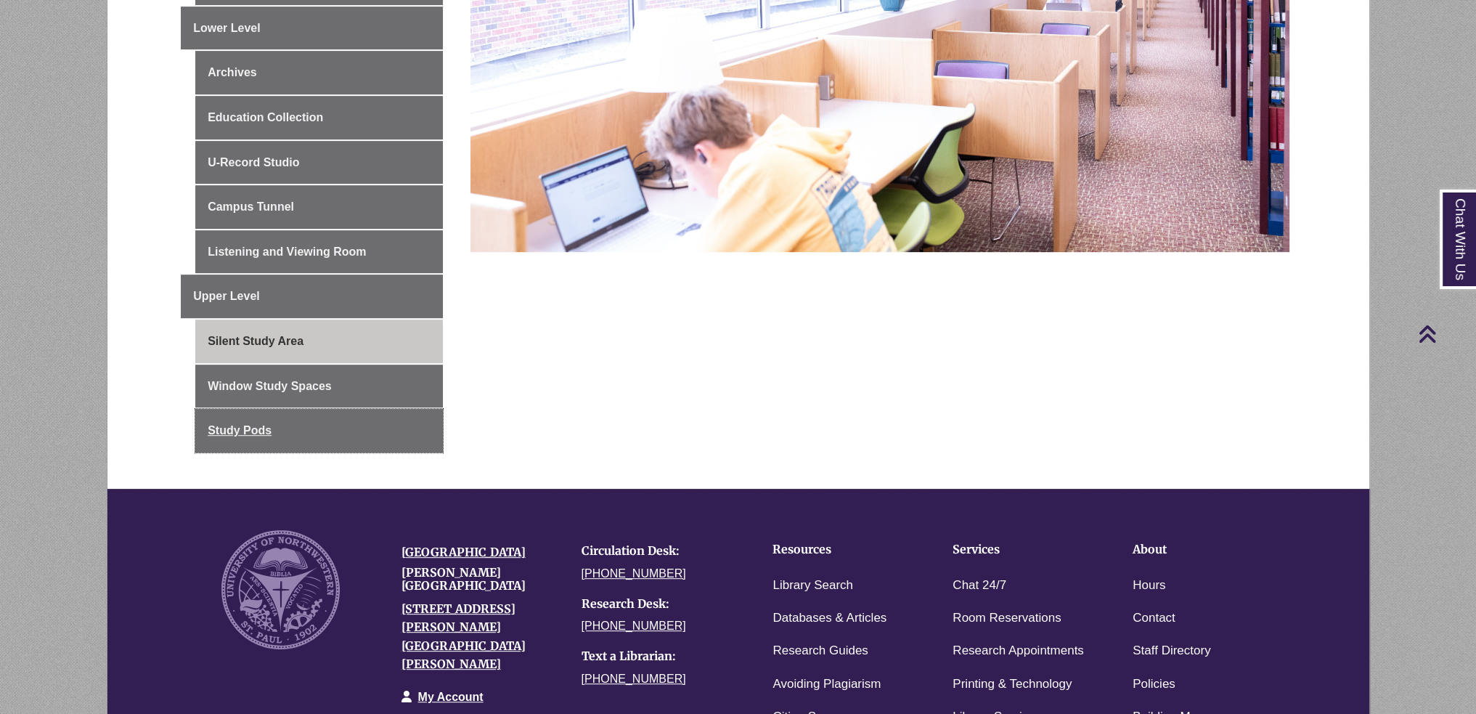
click at [312, 409] on link "Study Pods" at bounding box center [319, 431] width 248 height 44
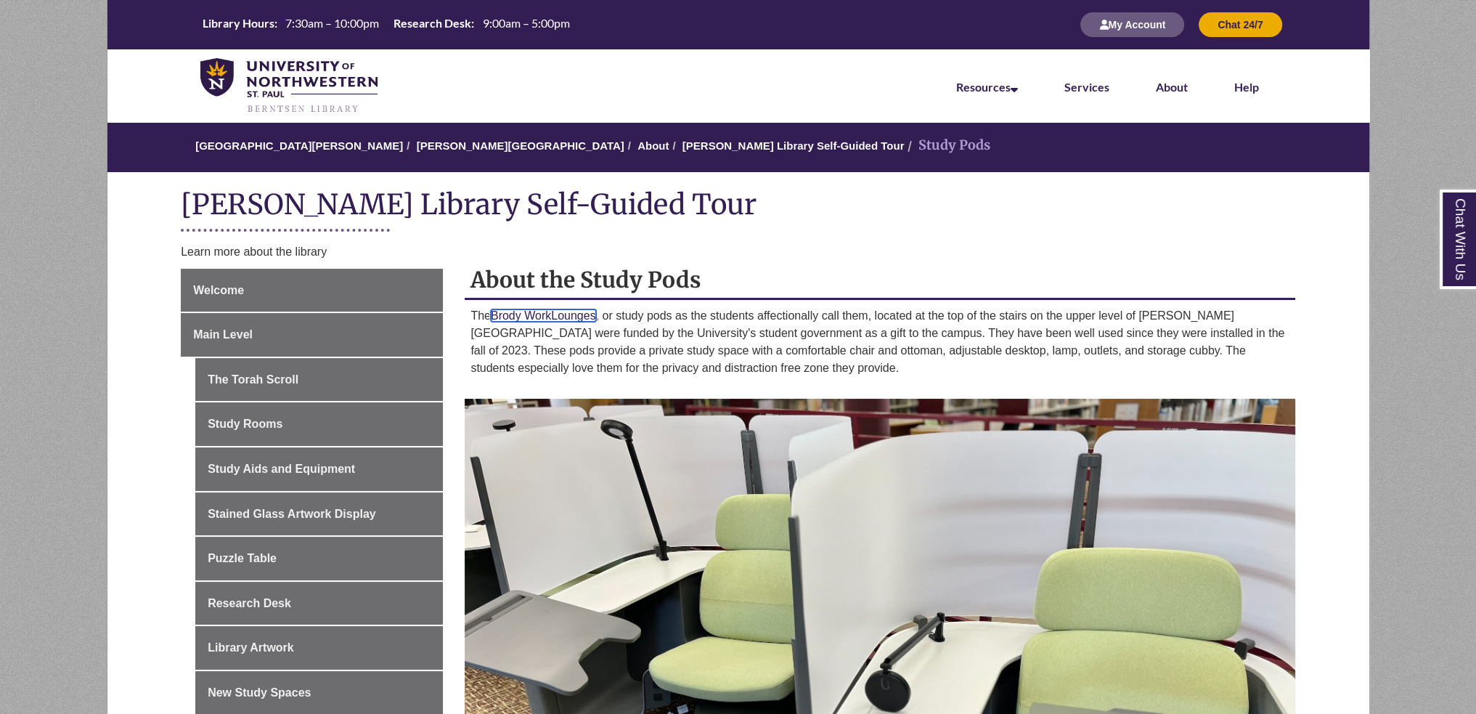
click at [538, 310] on link "Brody WorkLounges" at bounding box center [543, 315] width 105 height 12
